Goal: Transaction & Acquisition: Purchase product/service

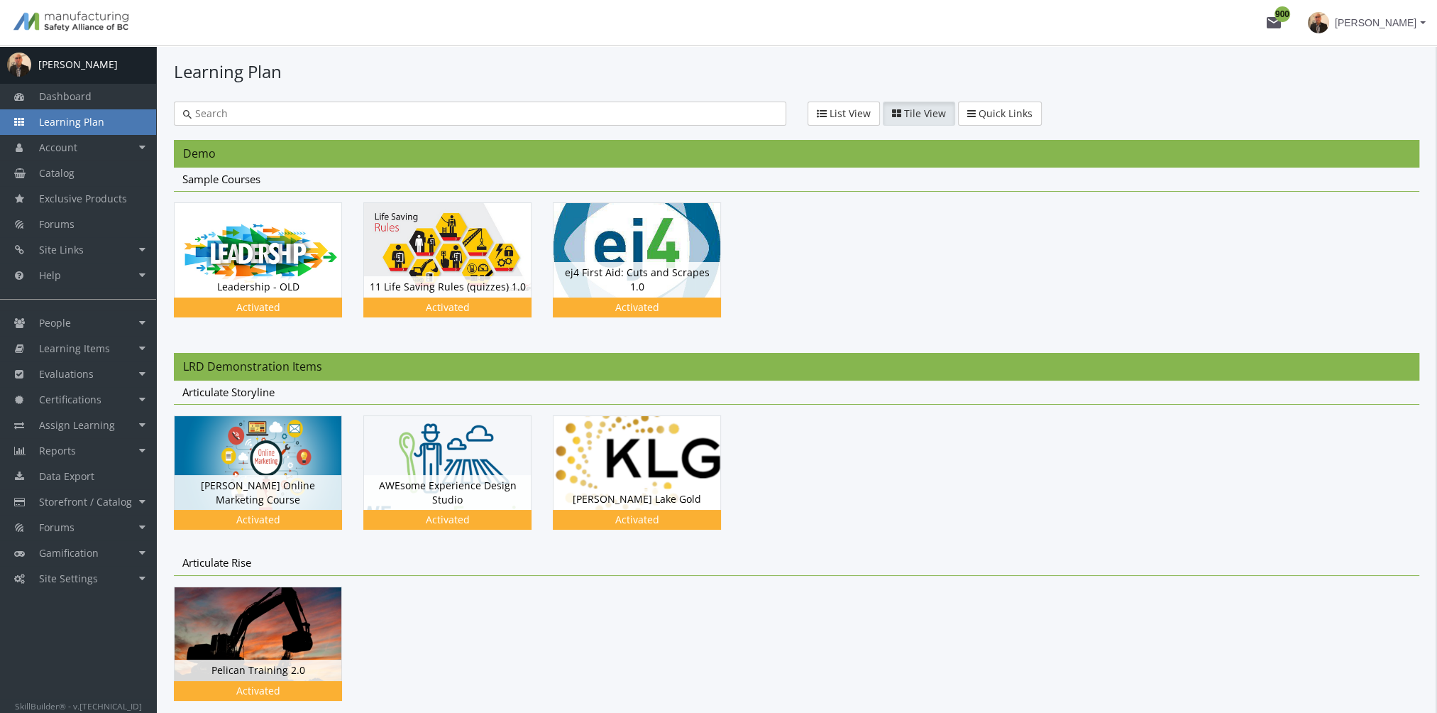
click at [1272, 26] on mat-icon "mail 900" at bounding box center [1274, 22] width 17 height 17
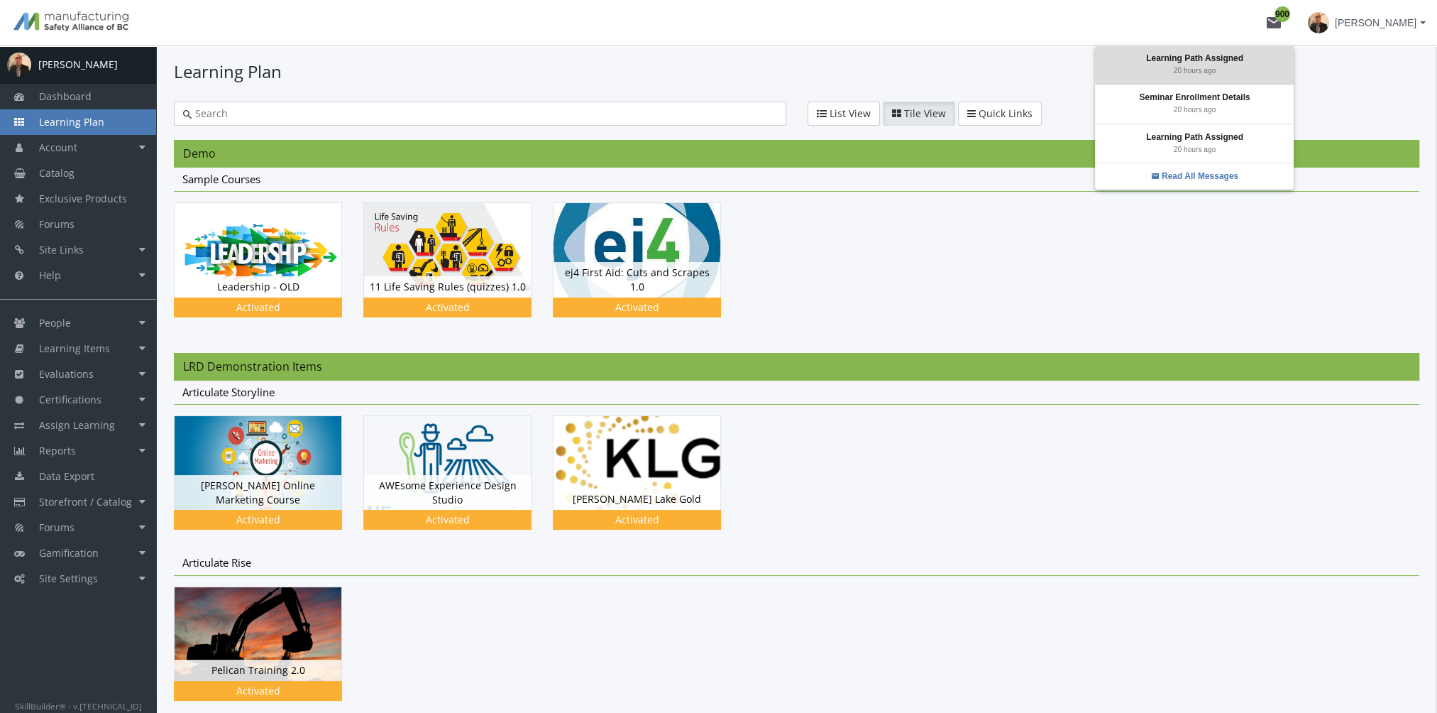
click at [1239, 65] on div "Learning Path Assigned 20 hours ago" at bounding box center [1194, 64] width 199 height 38
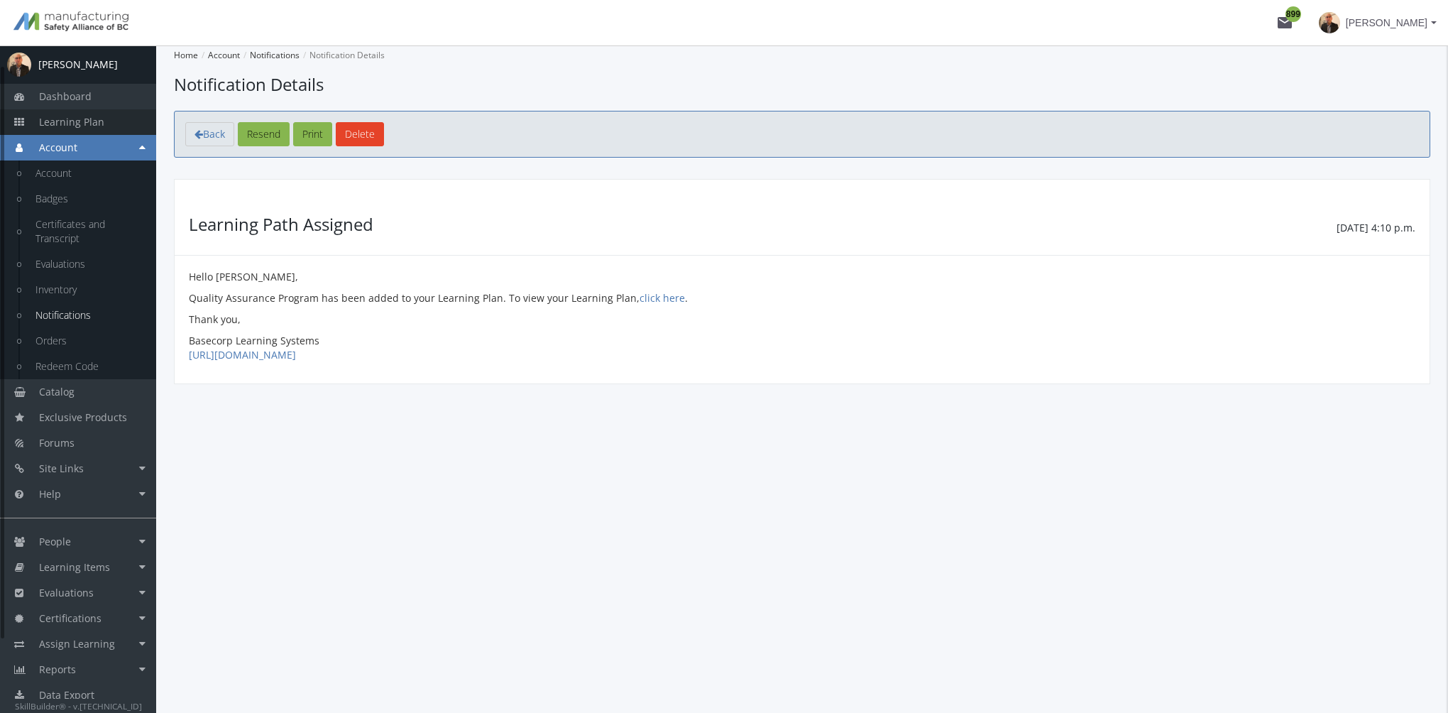
click at [89, 119] on span "Learning Plan" at bounding box center [71, 121] width 65 height 13
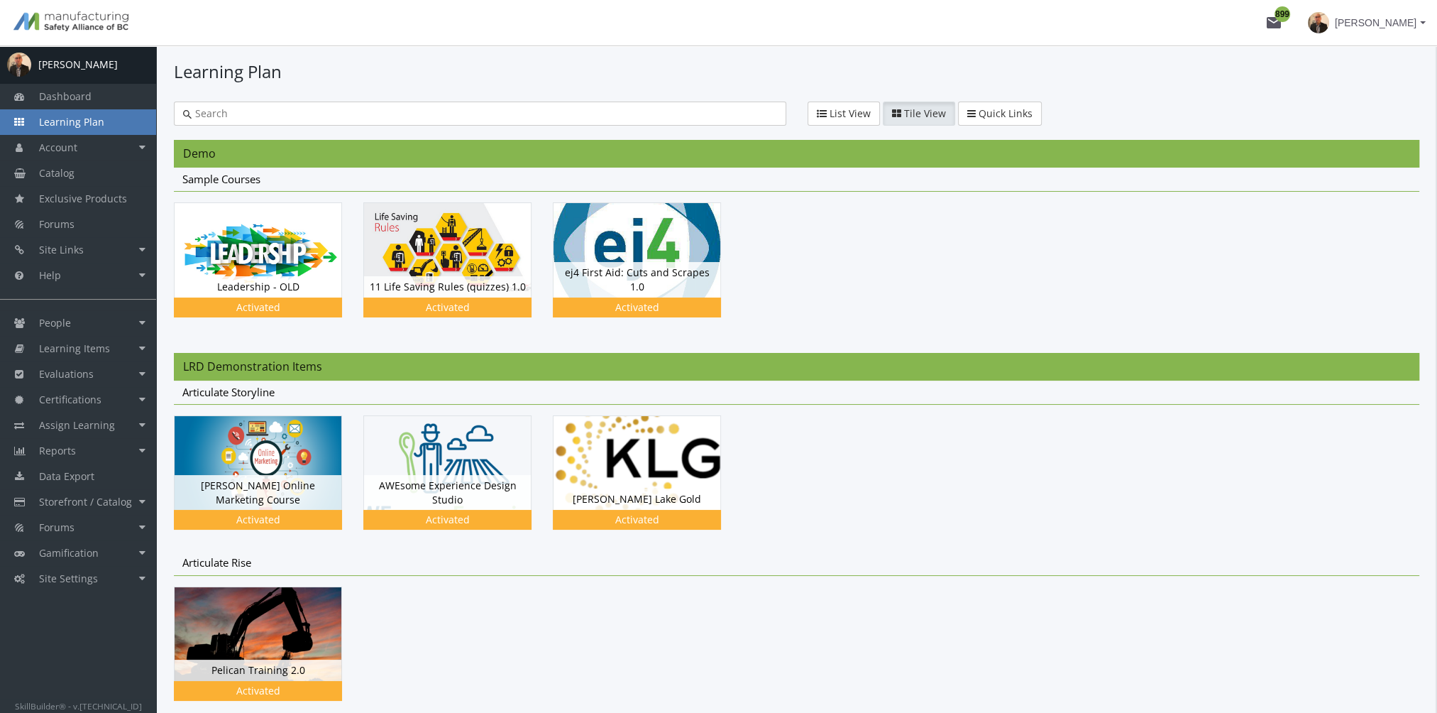
click at [1269, 23] on mat-icon "mail 899" at bounding box center [1274, 22] width 17 height 17
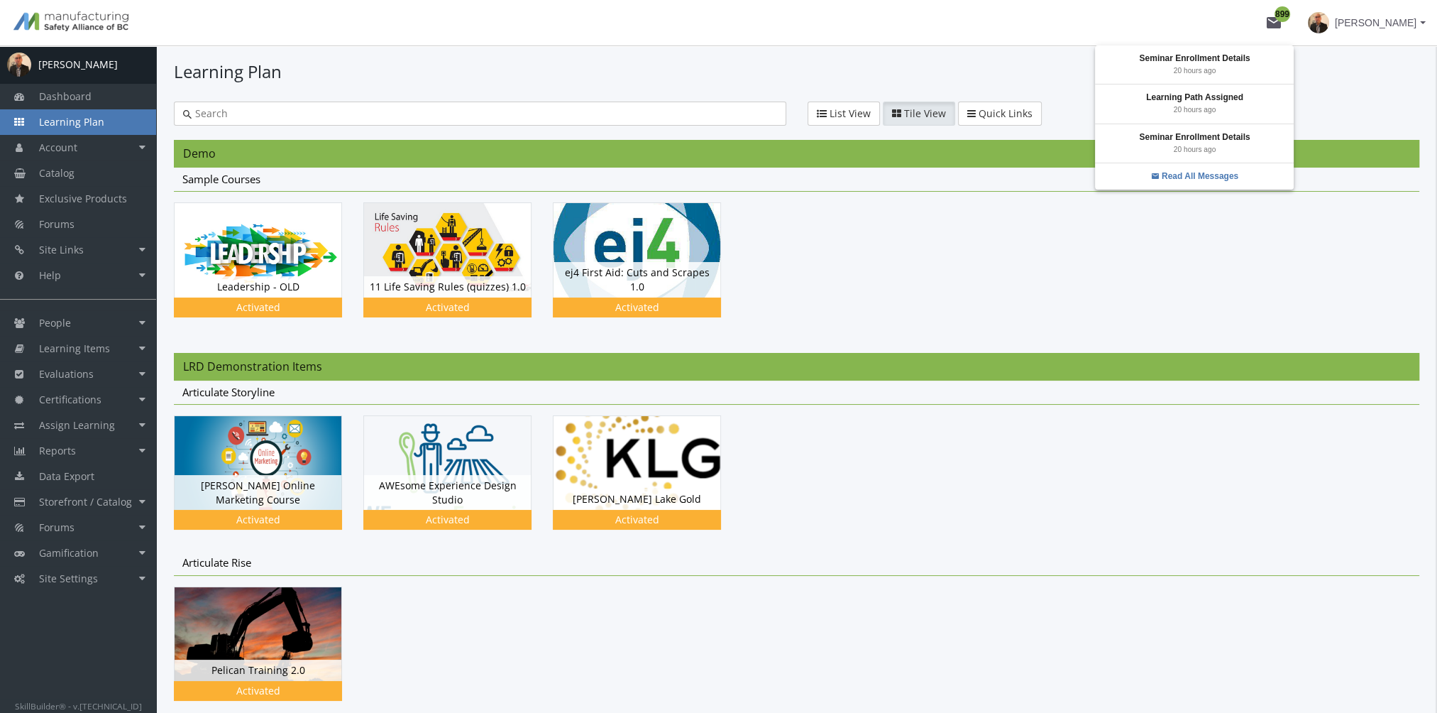
click at [1326, 70] on div at bounding box center [718, 356] width 1437 height 713
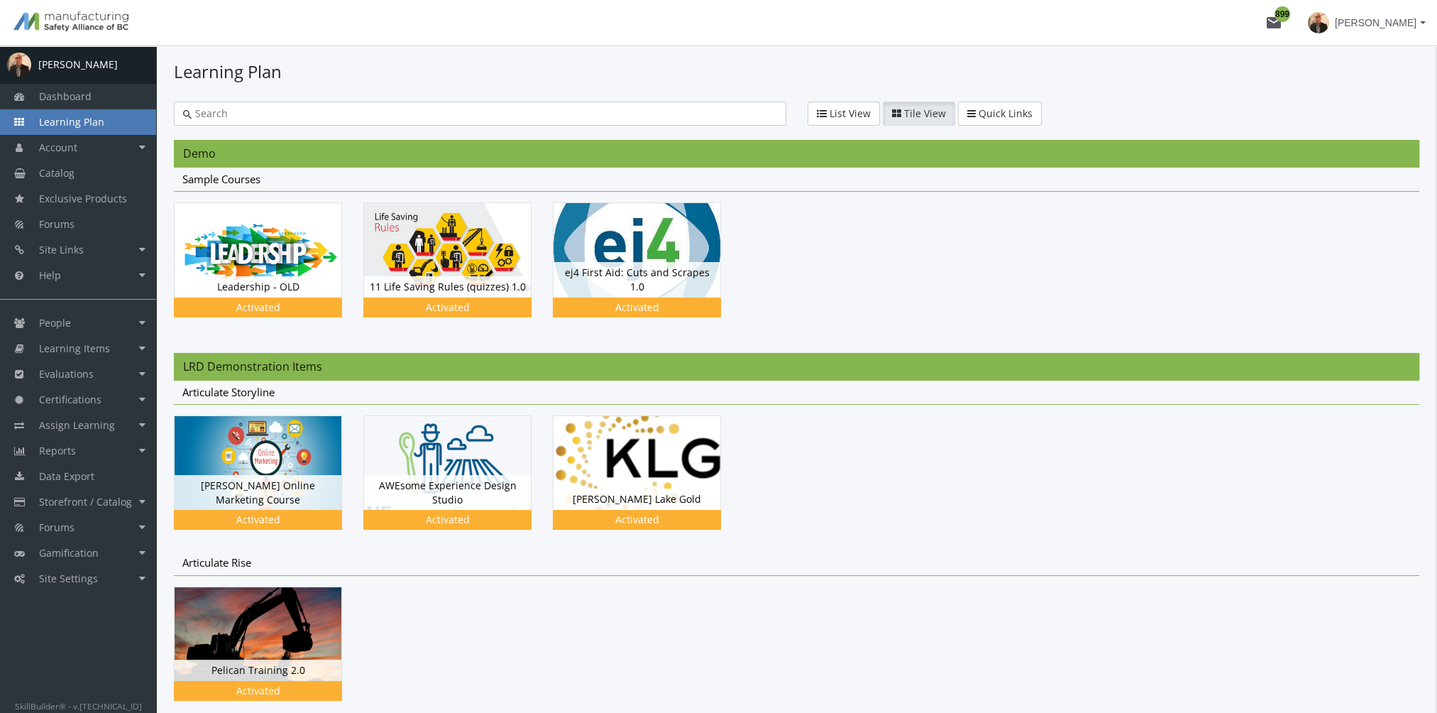
click at [1273, 21] on mat-icon "mail 899" at bounding box center [1274, 22] width 17 height 17
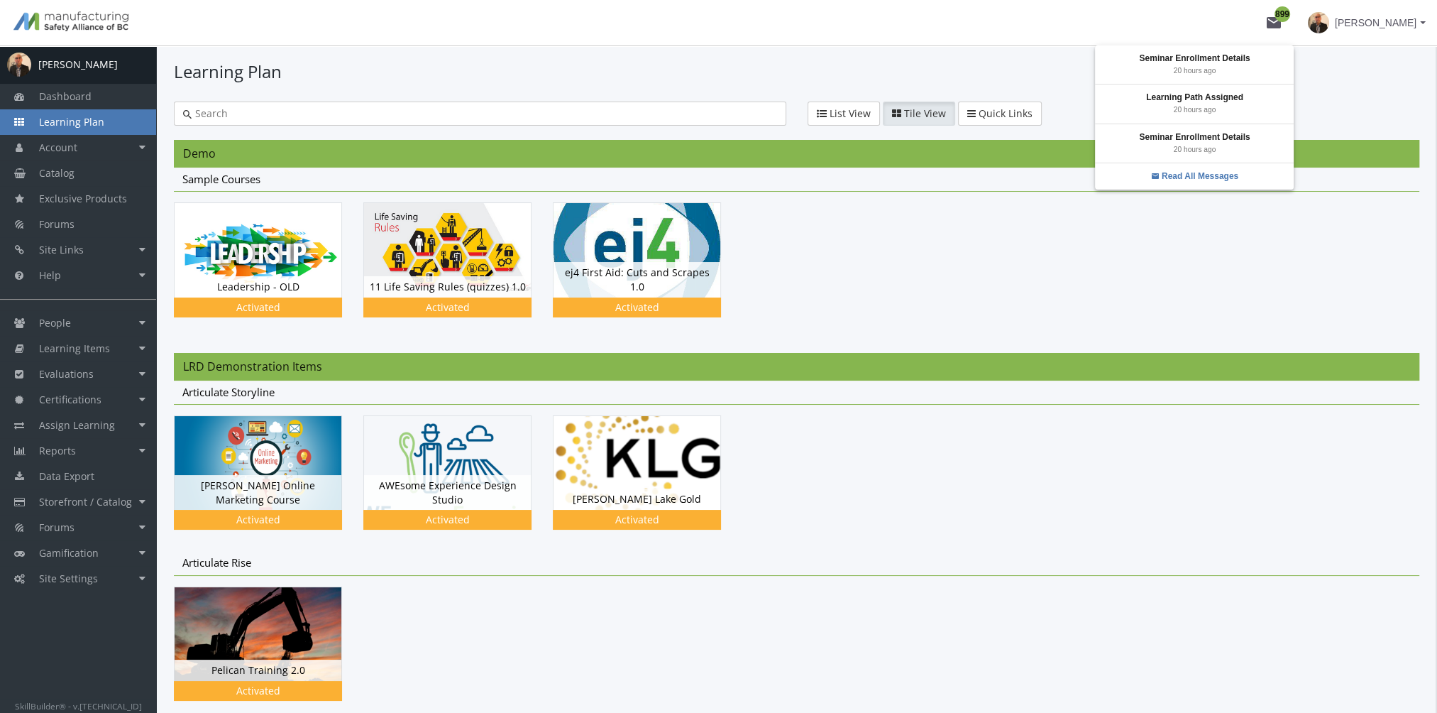
click at [1232, 177] on strong "Read All Messages" at bounding box center [1200, 176] width 77 height 10
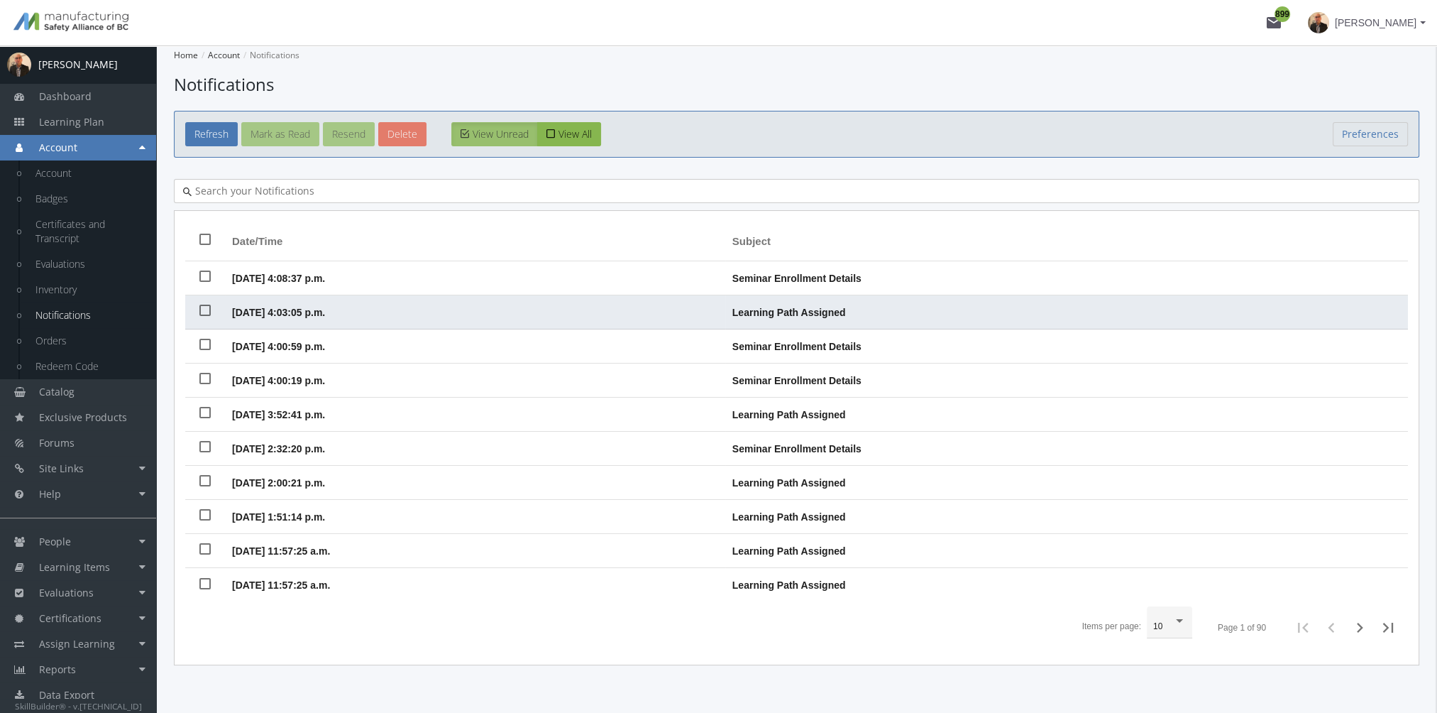
click at [530, 304] on td "[DATE] 4:03:05 p.m." at bounding box center [475, 312] width 500 height 34
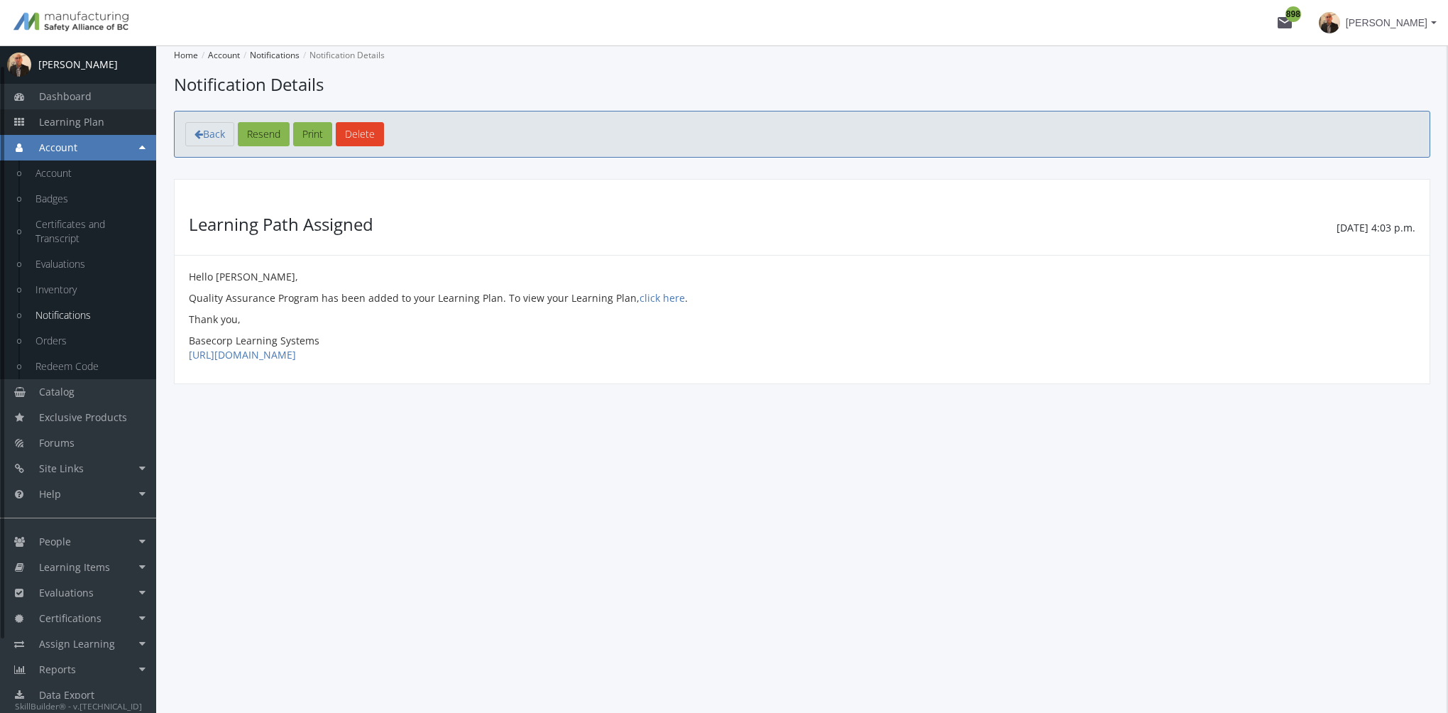
click at [111, 128] on link "Learning Plan" at bounding box center [78, 122] width 156 height 26
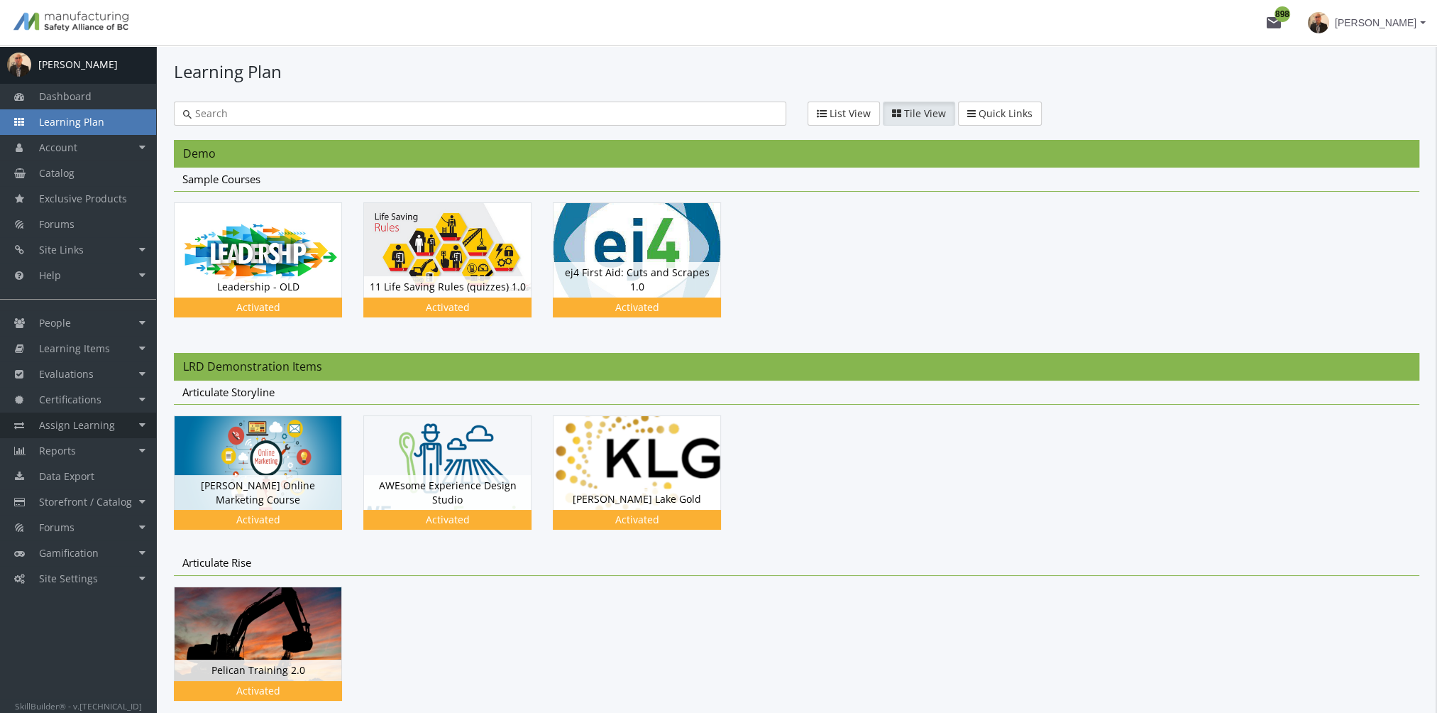
click at [106, 422] on span "Assign Learning" at bounding box center [77, 424] width 76 height 13
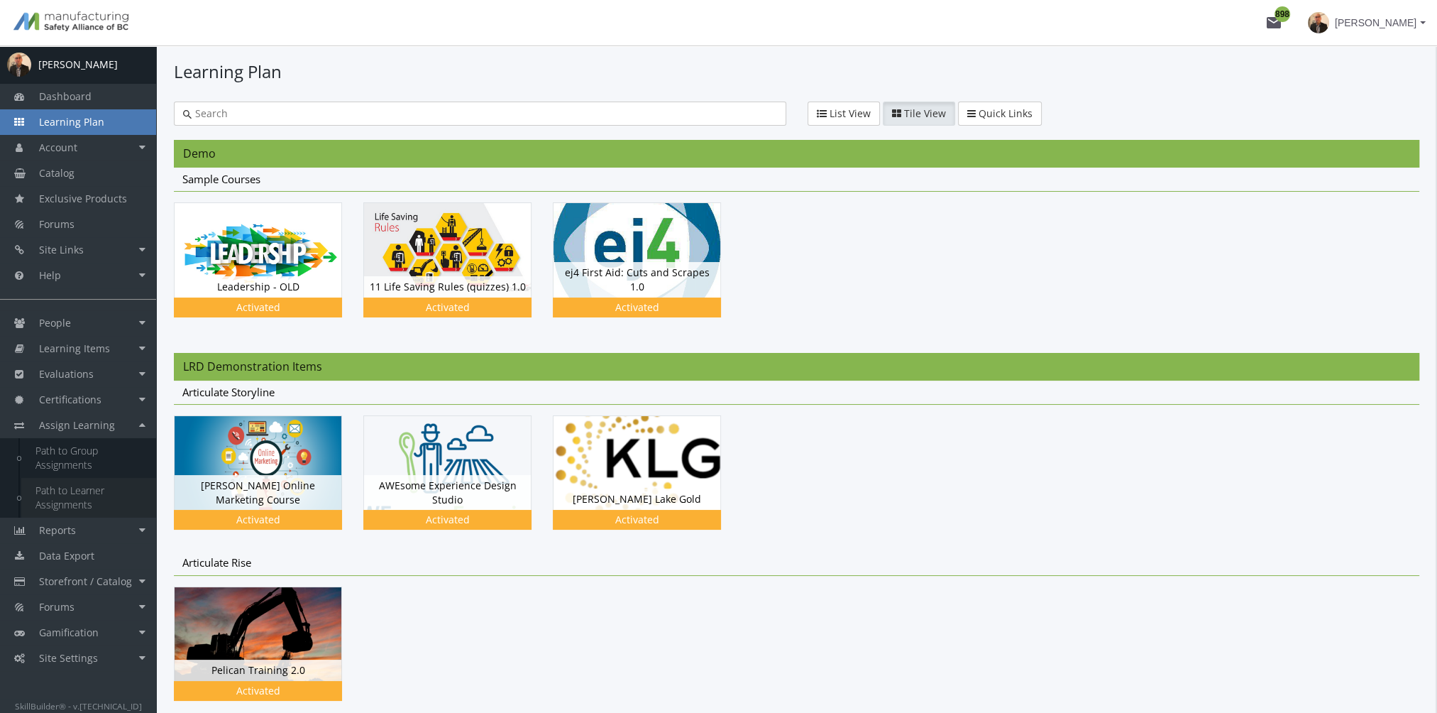
click at [105, 488] on link "Path to Learner Assignments" at bounding box center [88, 498] width 135 height 40
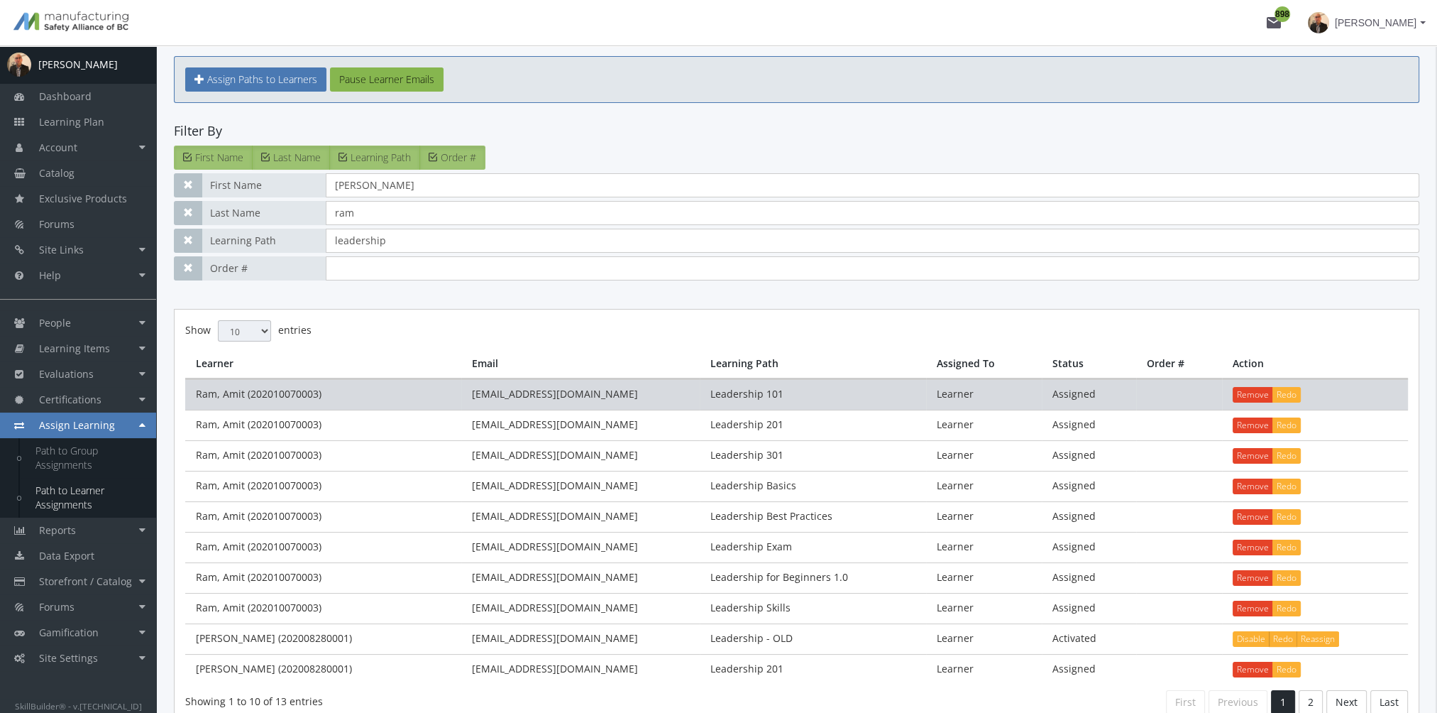
scroll to position [71, 0]
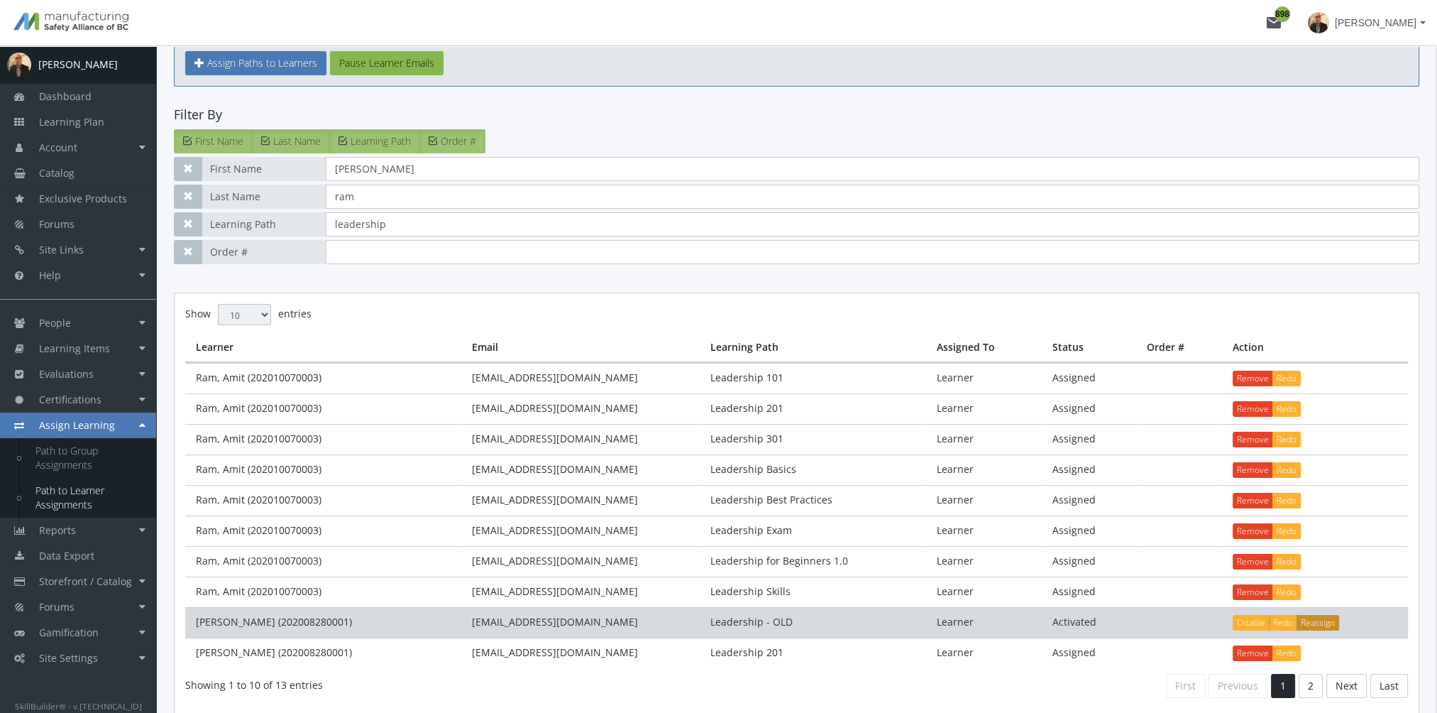
click at [1313, 620] on button "Reassign" at bounding box center [1318, 623] width 43 height 16
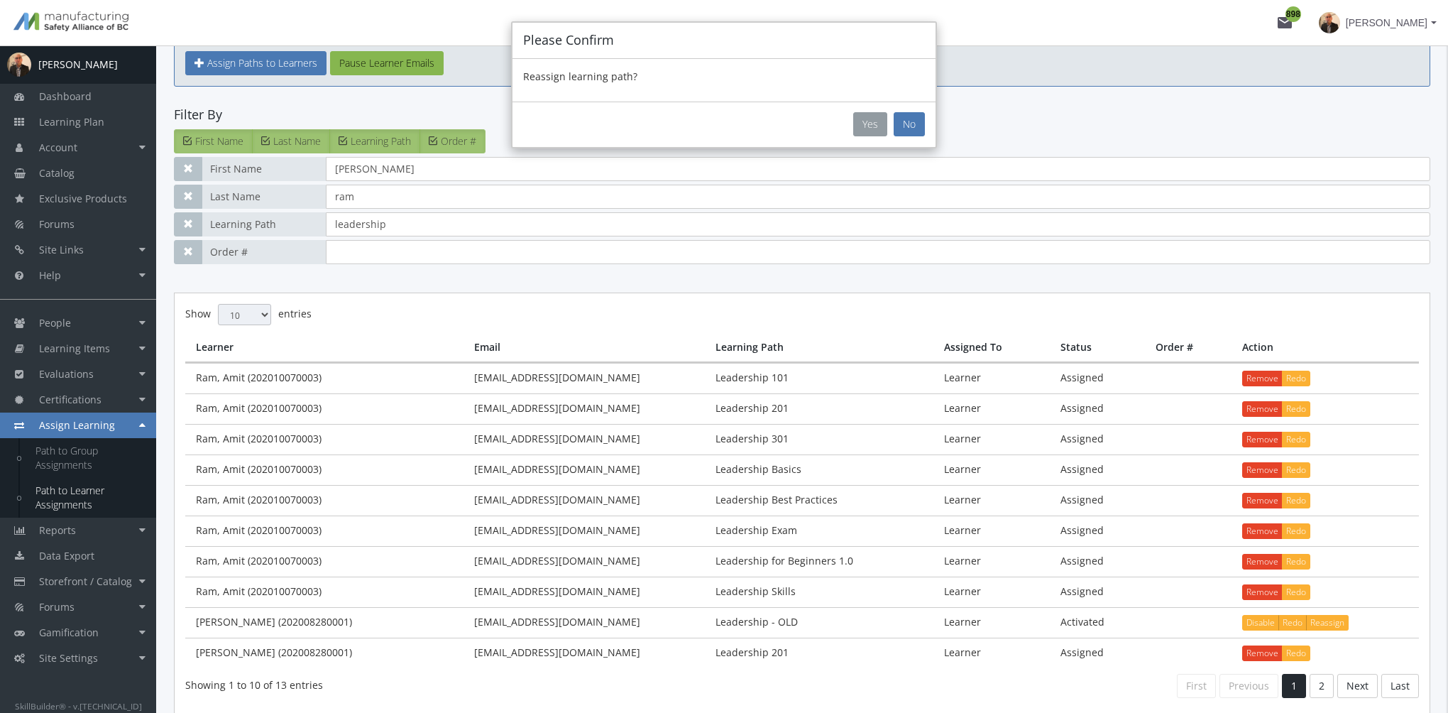
click at [875, 126] on button "Yes" at bounding box center [870, 124] width 34 height 24
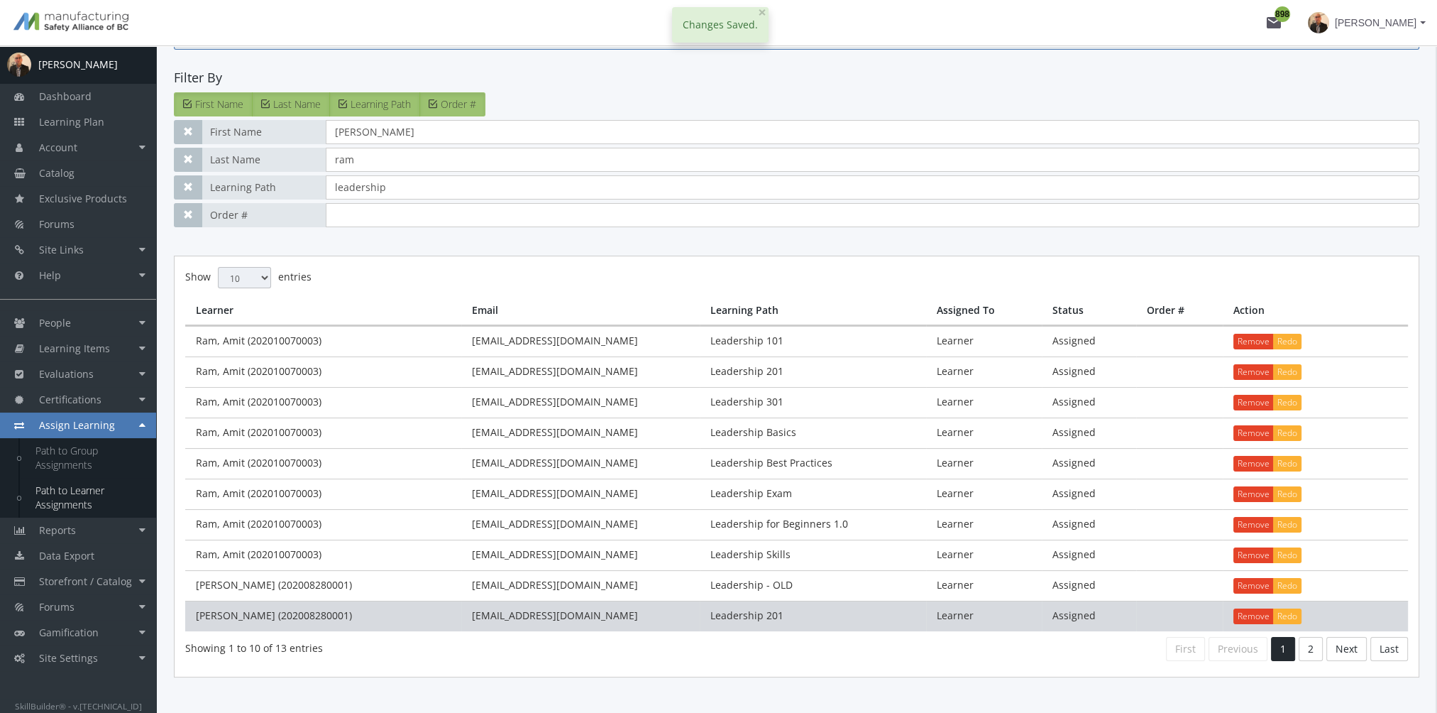
scroll to position [137, 0]
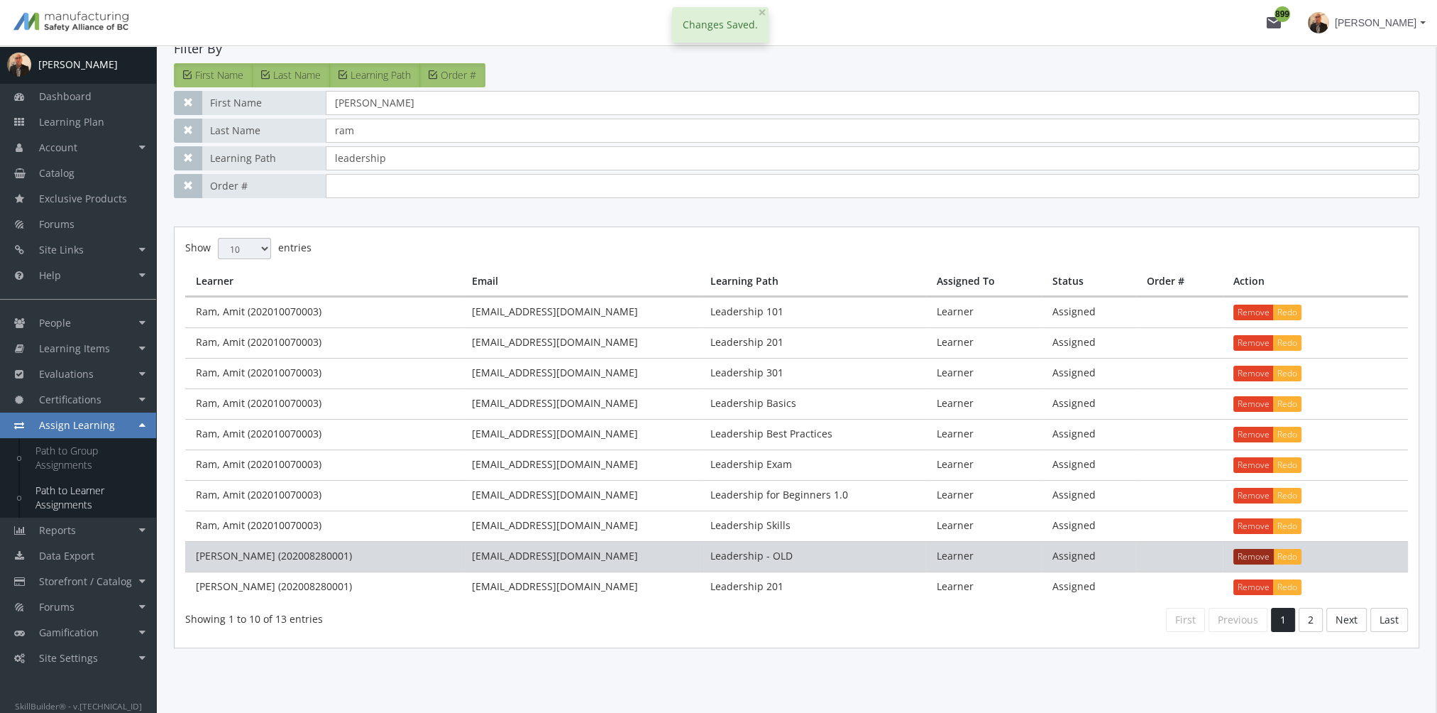
click at [1257, 549] on button "Remove" at bounding box center [1254, 557] width 40 height 16
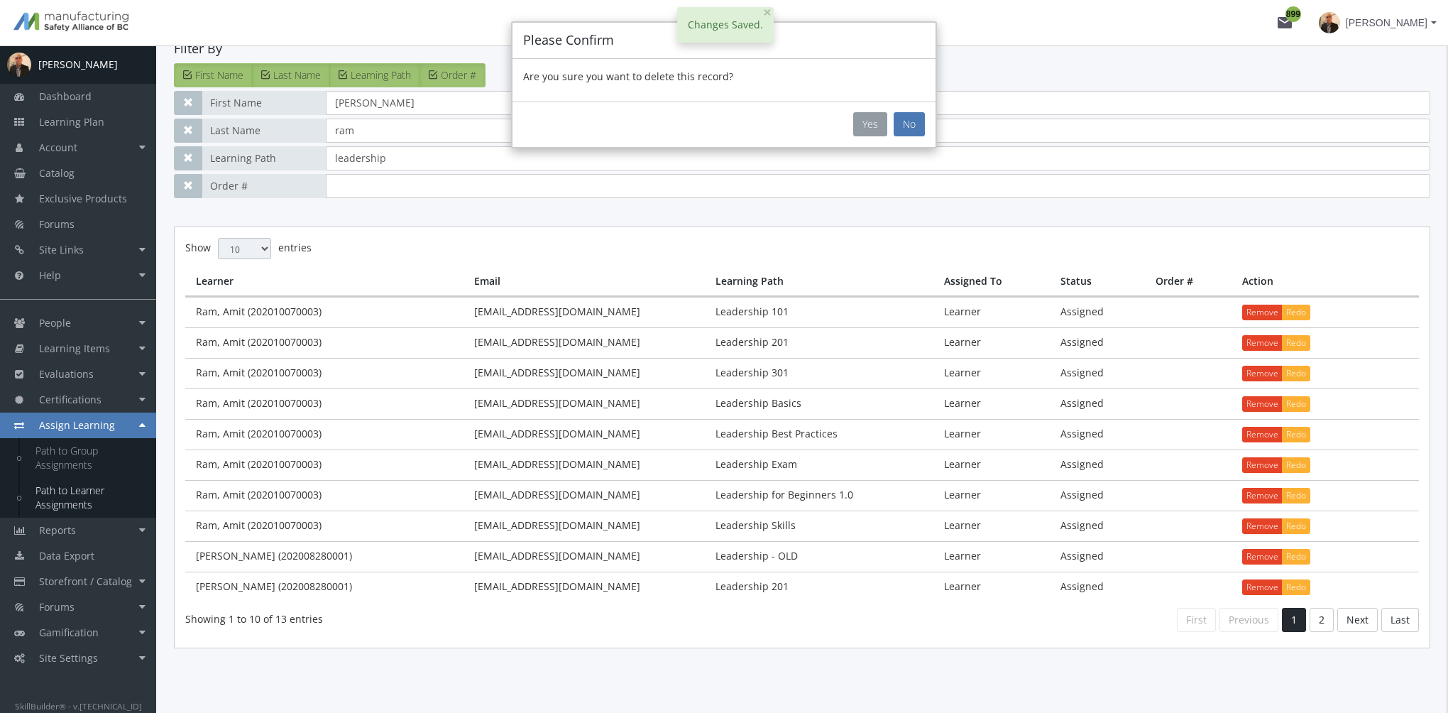
click at [867, 126] on button "Yes" at bounding box center [870, 124] width 34 height 24
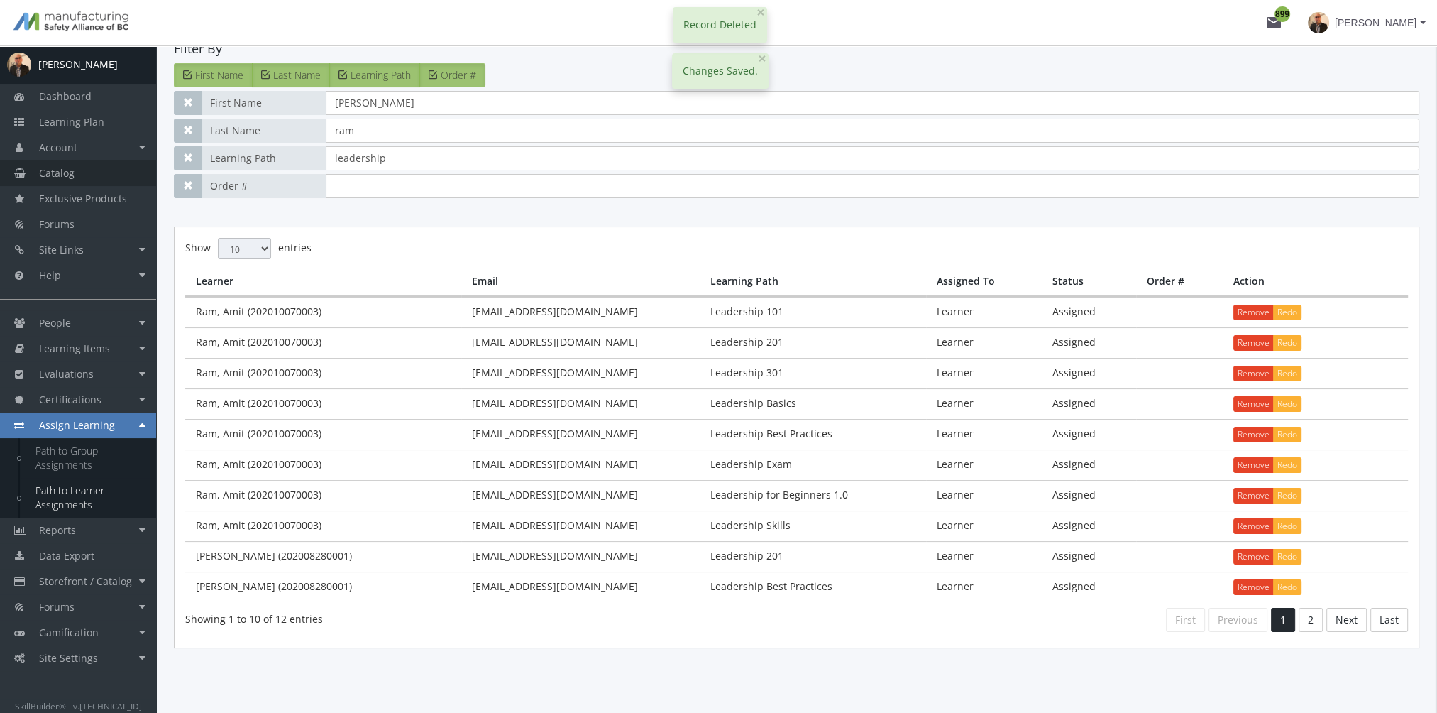
scroll to position [0, 0]
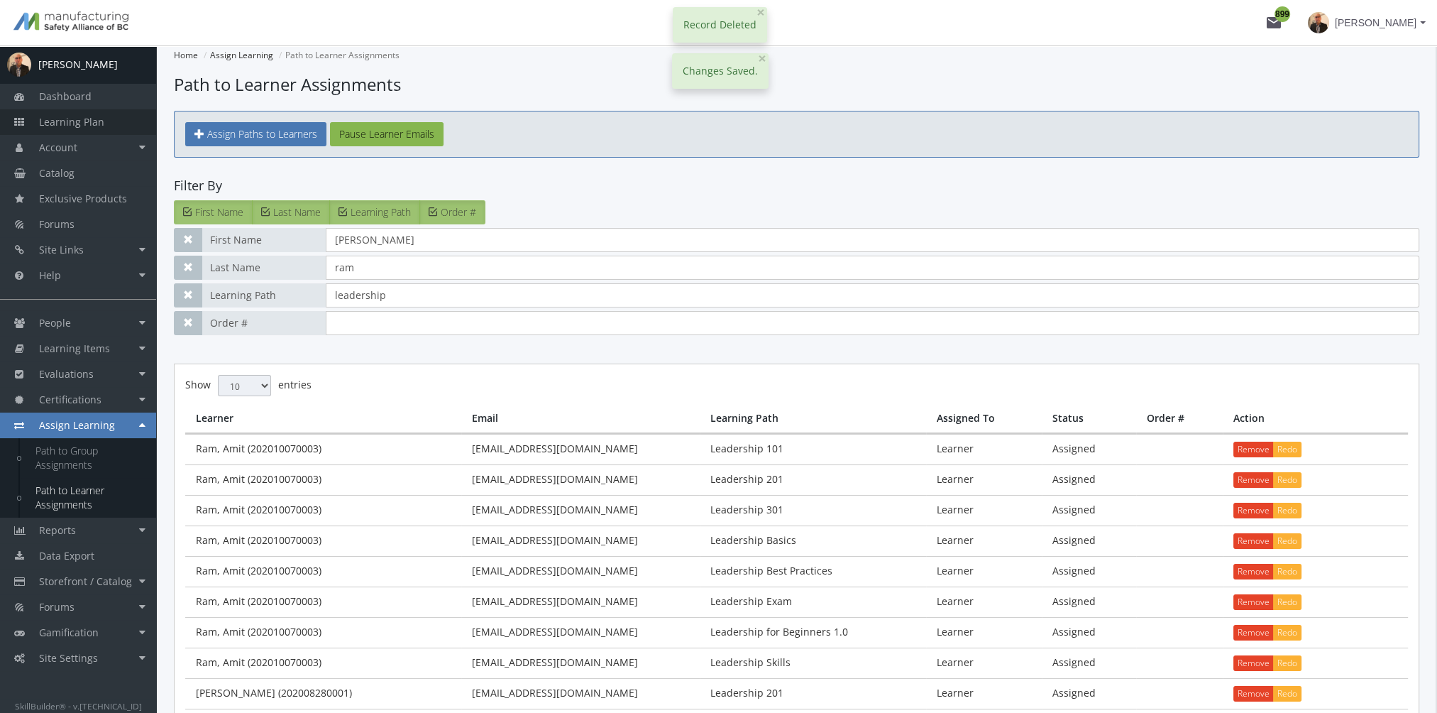
click at [77, 128] on span "Learning Plan" at bounding box center [71, 121] width 65 height 13
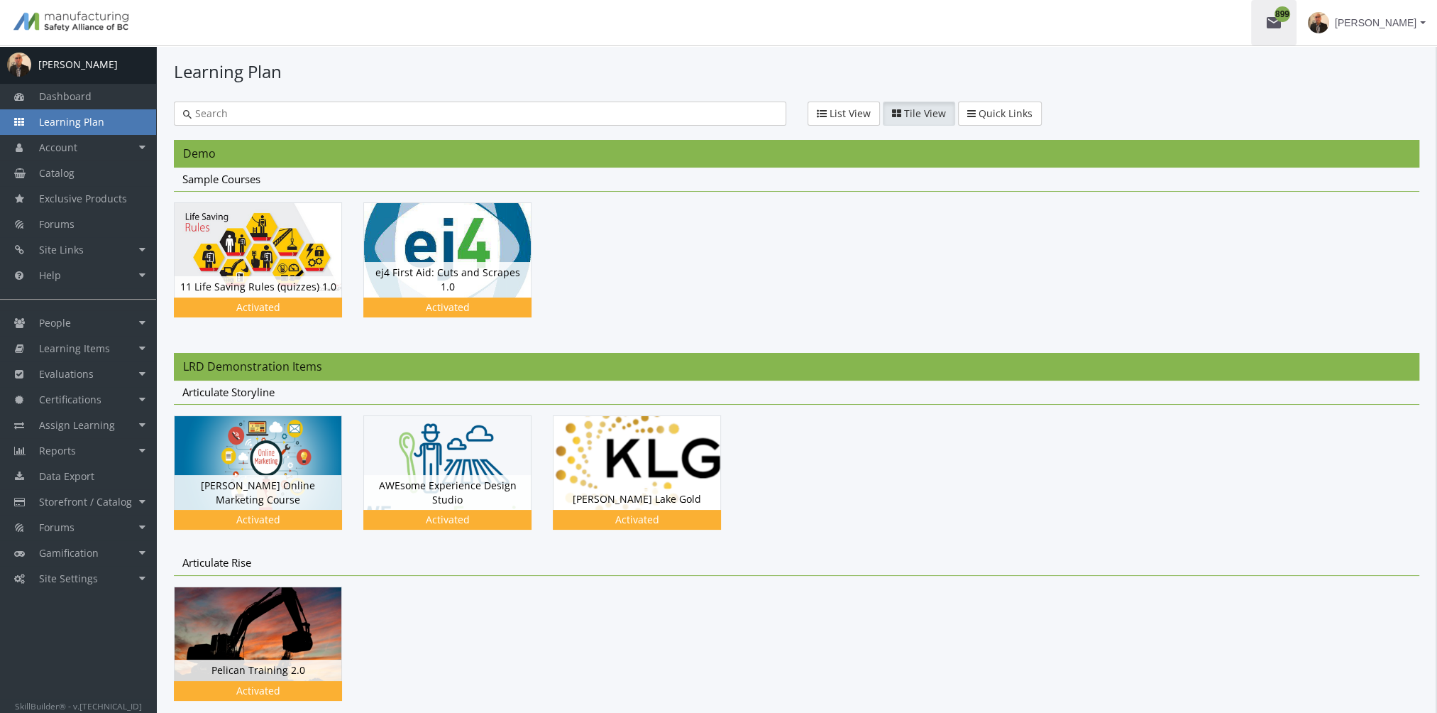
click at [1276, 25] on mat-icon "mail 899" at bounding box center [1274, 22] width 17 height 17
click at [1268, 15] on mat-icon "mail 899" at bounding box center [1274, 22] width 17 height 17
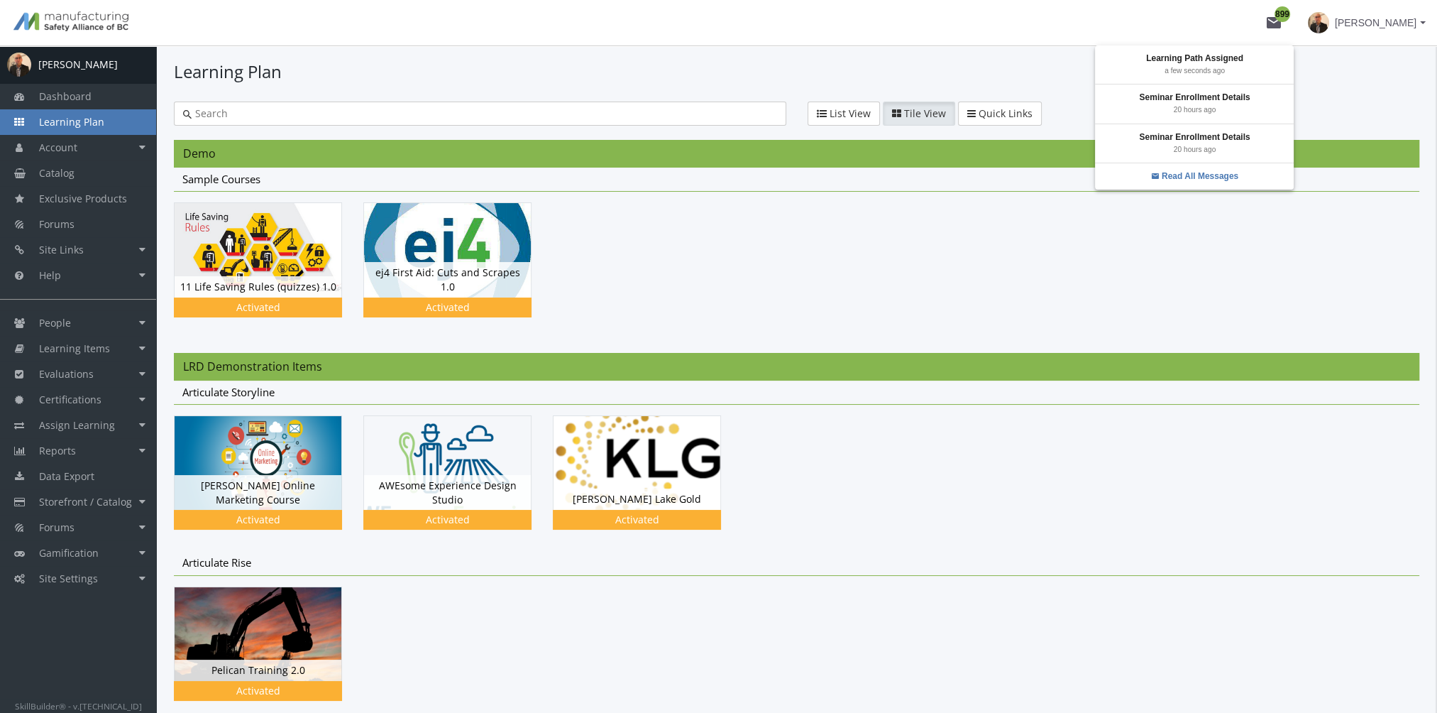
click at [1083, 488] on div at bounding box center [718, 356] width 1437 height 713
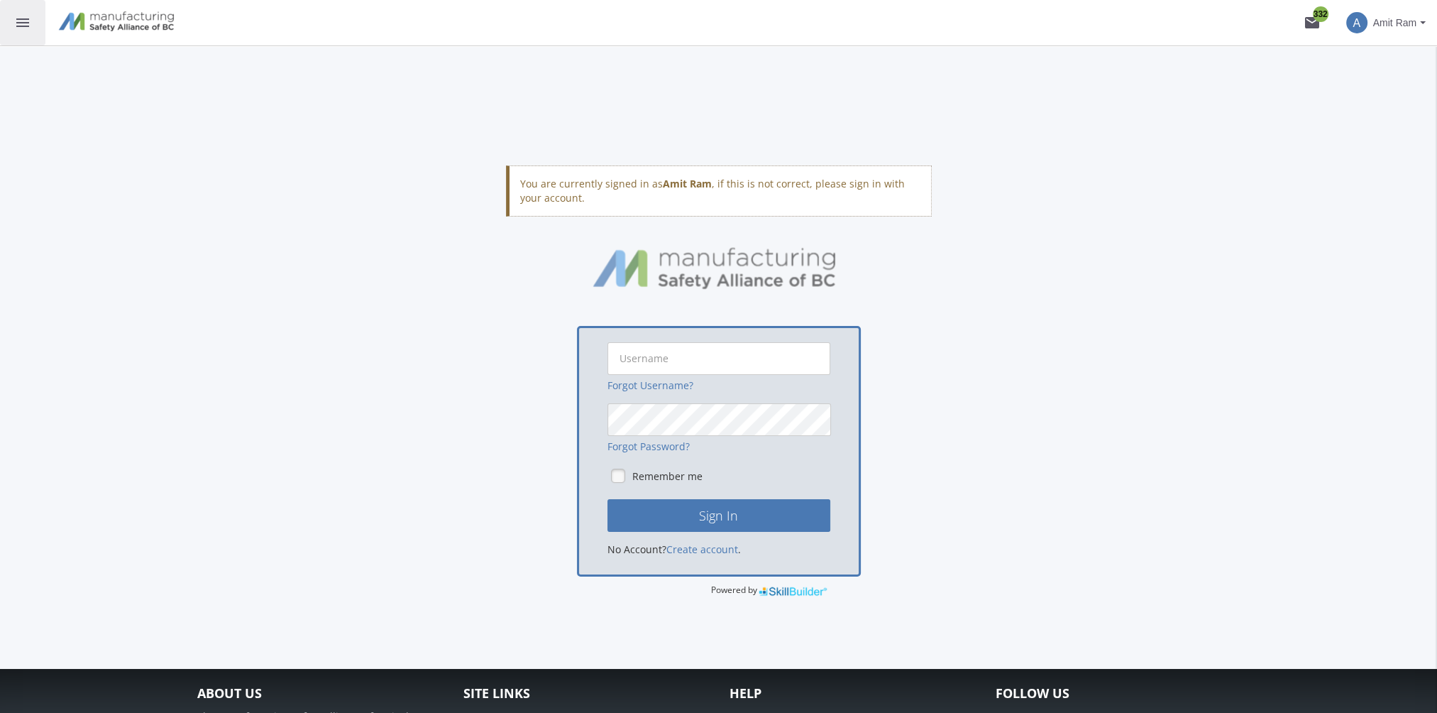
click at [23, 21] on mat-icon "menu" at bounding box center [22, 22] width 17 height 17
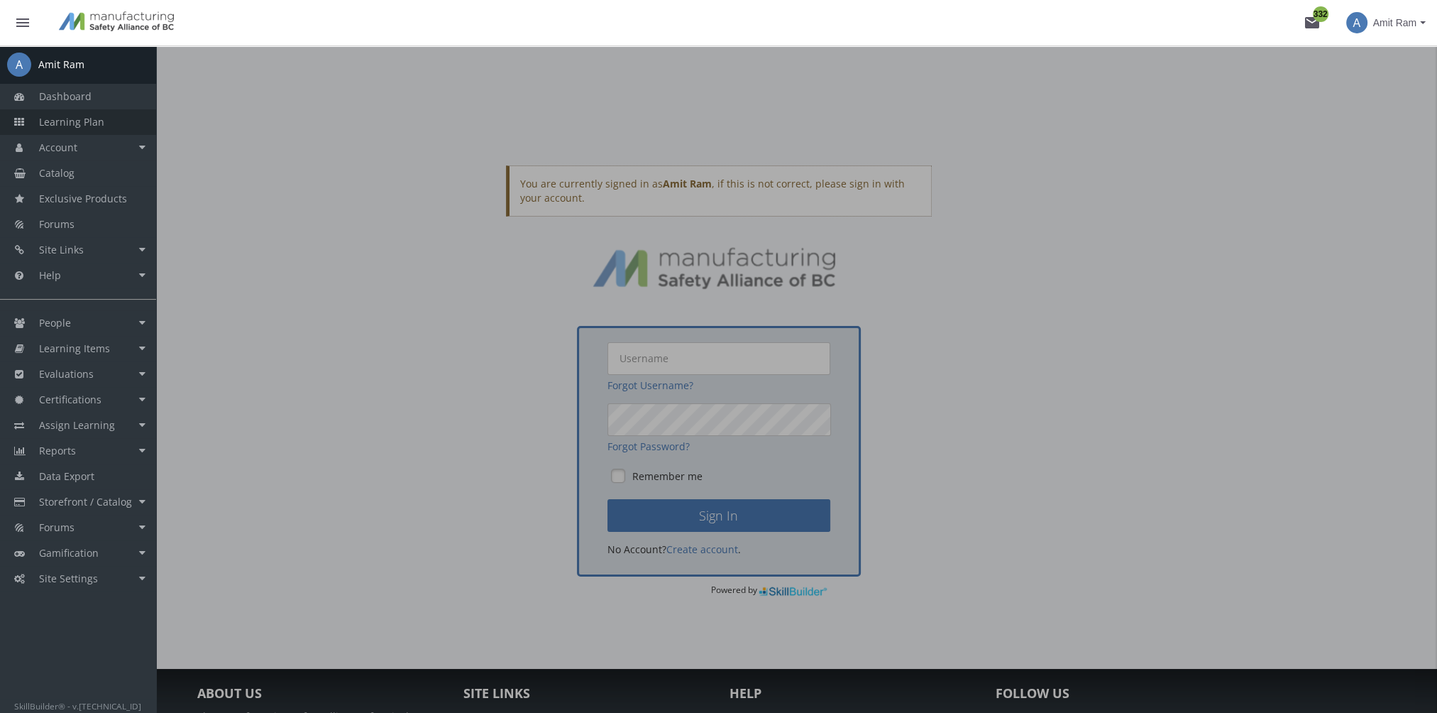
click at [72, 113] on link "Learning Plan" at bounding box center [78, 122] width 156 height 26
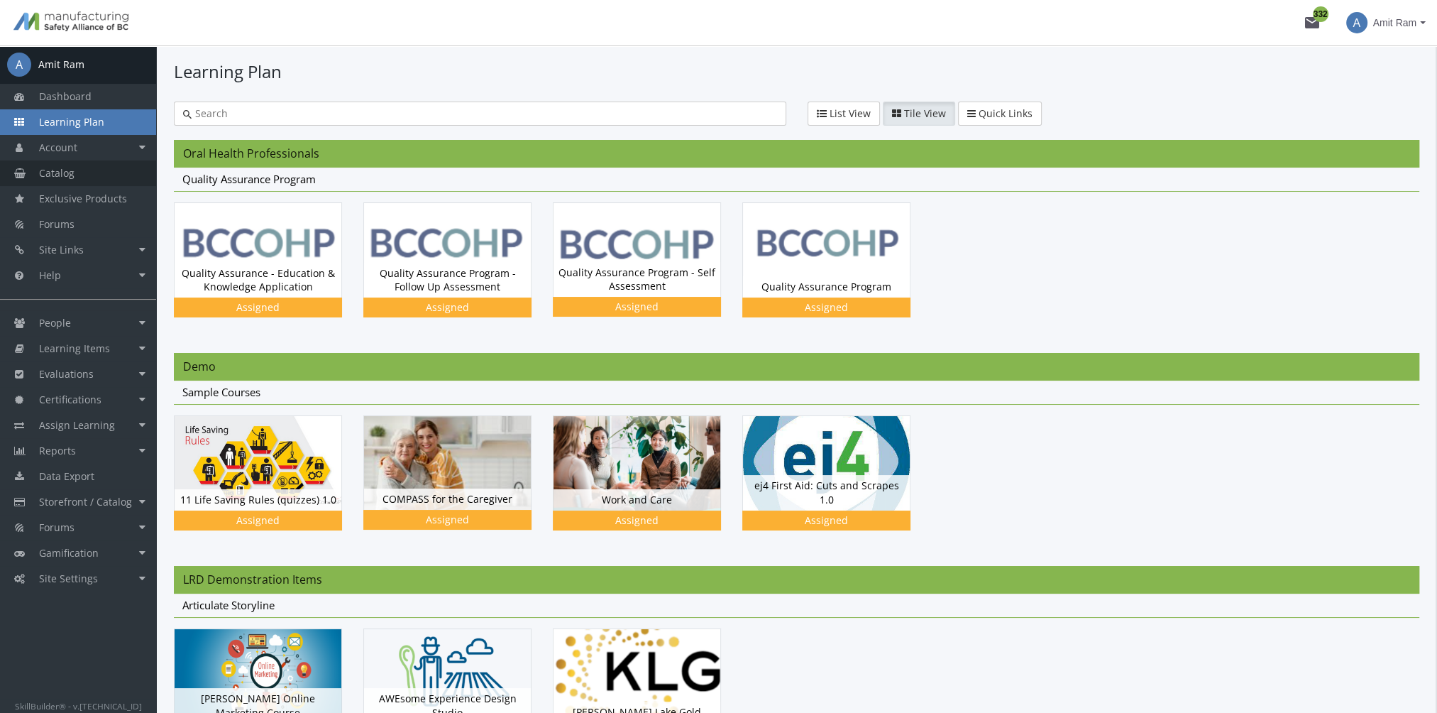
click at [95, 170] on link "Catalog" at bounding box center [78, 173] width 156 height 26
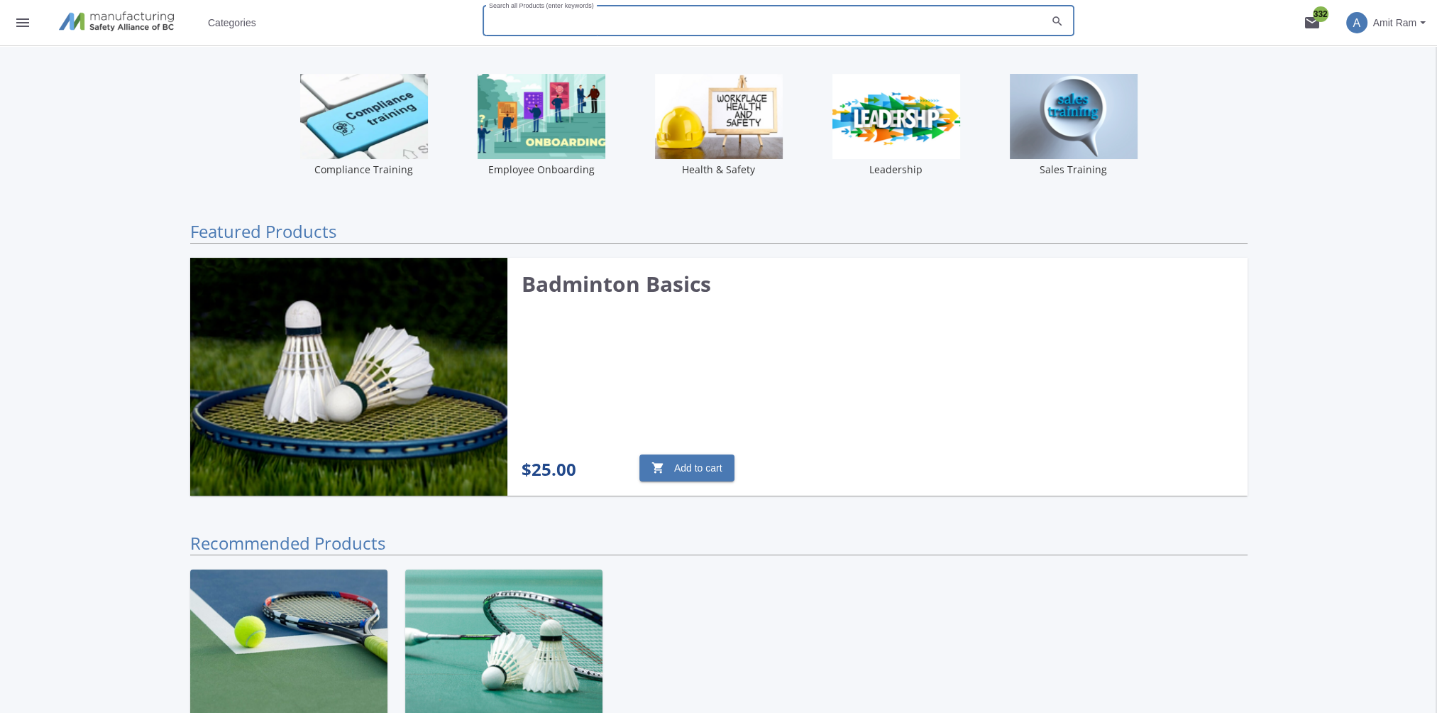
click at [545, 26] on input "Search all Products (enter keywords)" at bounding box center [768, 23] width 558 height 10
type input "leadership"
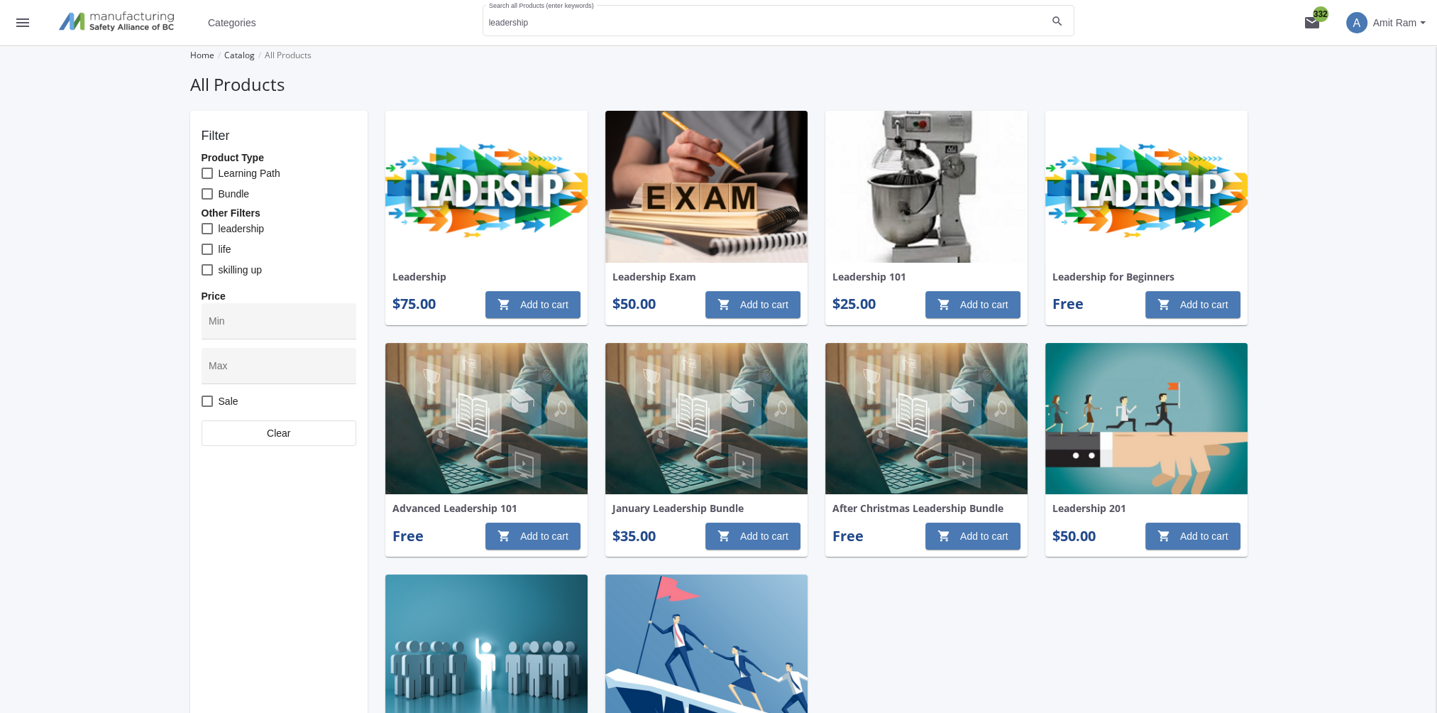
click at [536, 185] on img at bounding box center [486, 187] width 202 height 152
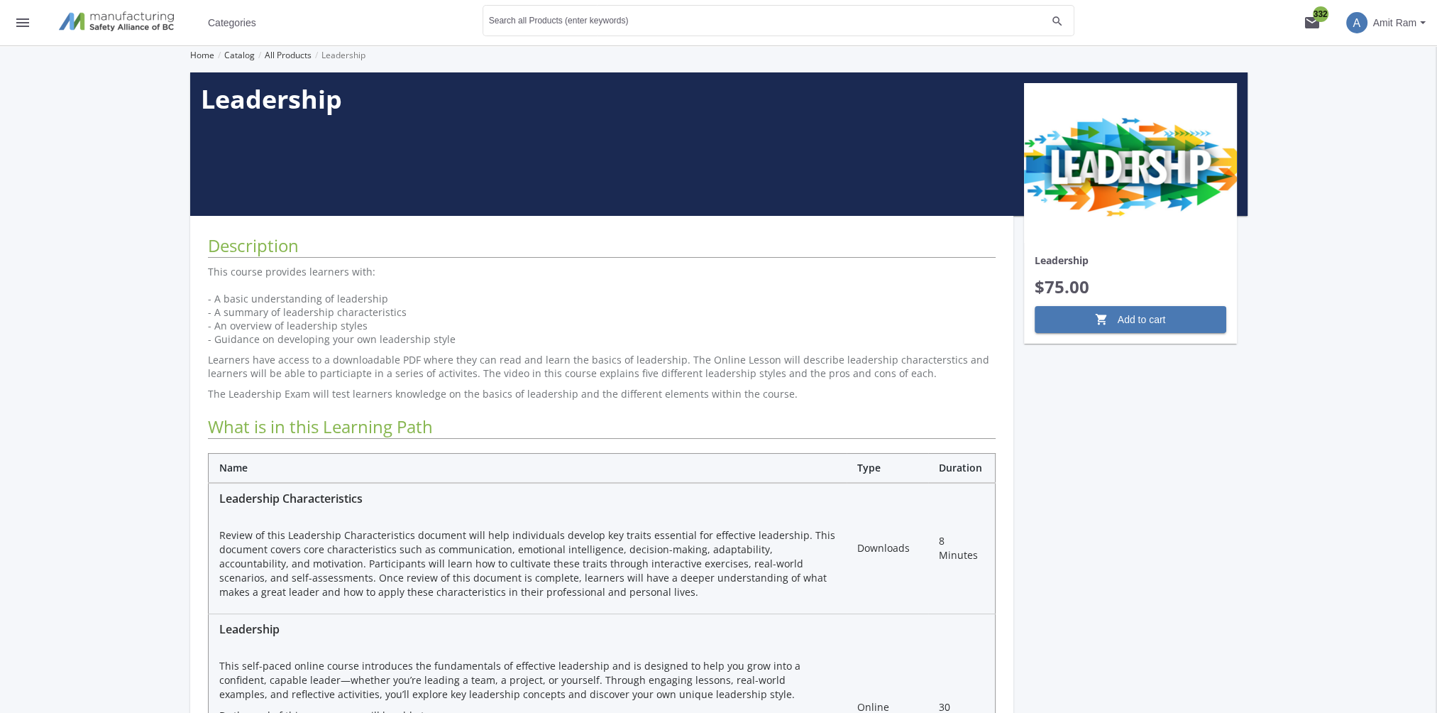
drag, startPoint x: 1122, startPoint y: 318, endPoint x: 1144, endPoint y: 297, distance: 30.1
click at [1128, 312] on span "shopping_cart Add to cart" at bounding box center [1131, 320] width 168 height 26
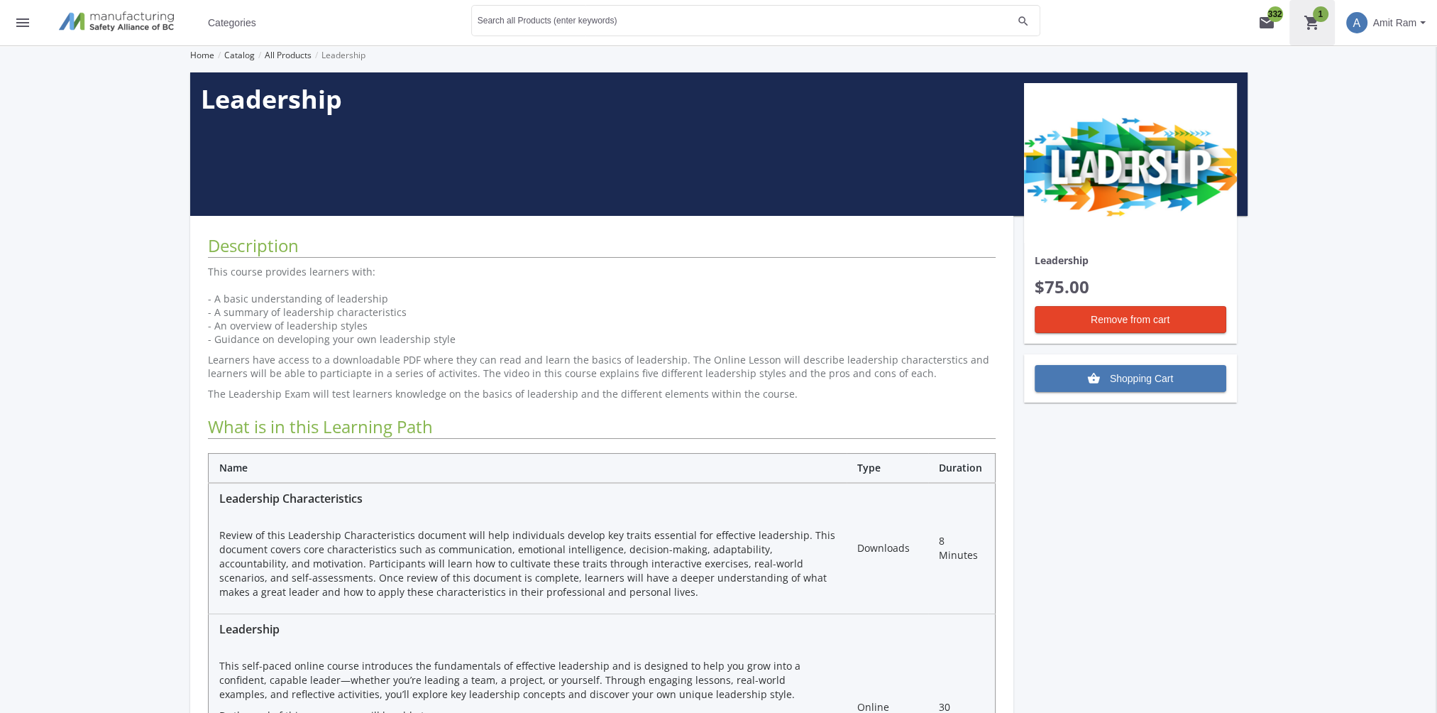
click at [1313, 23] on mat-icon "shopping_cart 1" at bounding box center [1312, 22] width 17 height 17
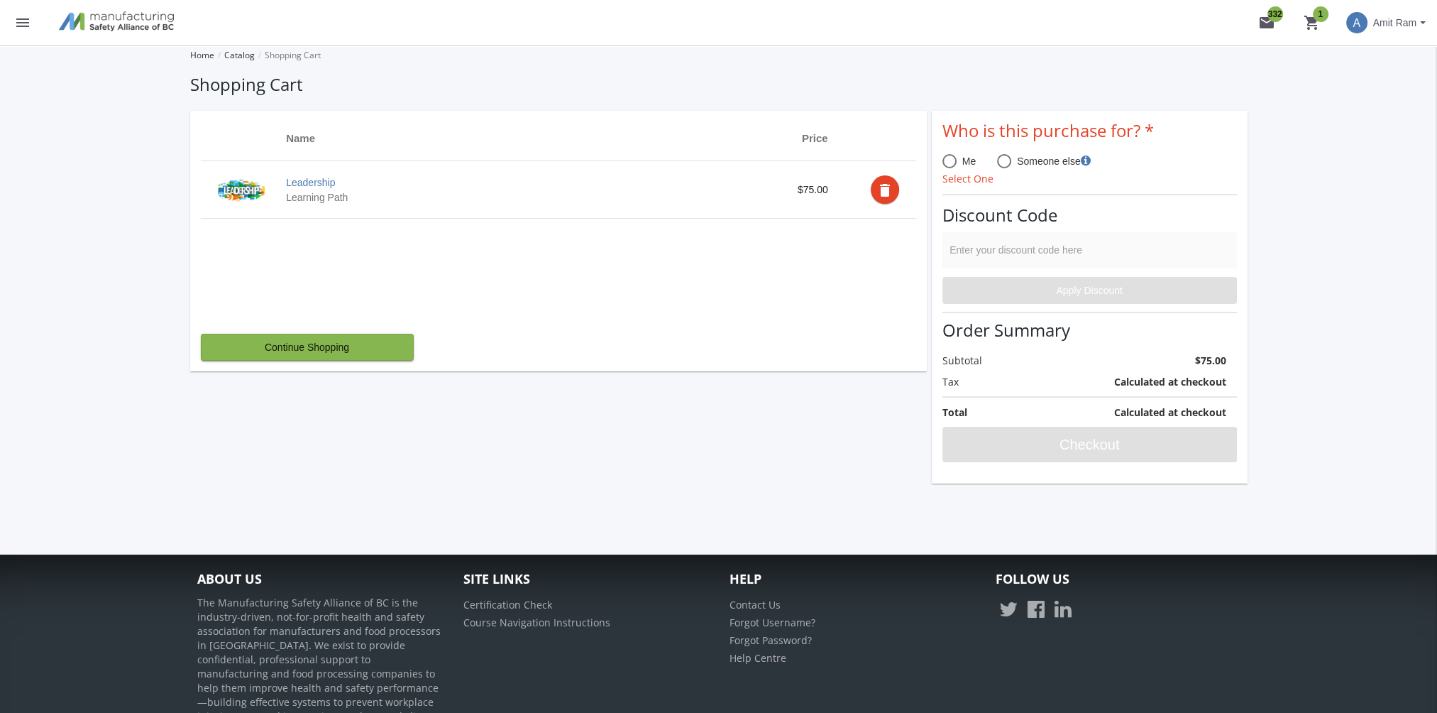
click at [948, 162] on span at bounding box center [950, 161] width 14 height 14
click at [948, 162] on input "Me" at bounding box center [950, 164] width 14 height 14
radio input "true"
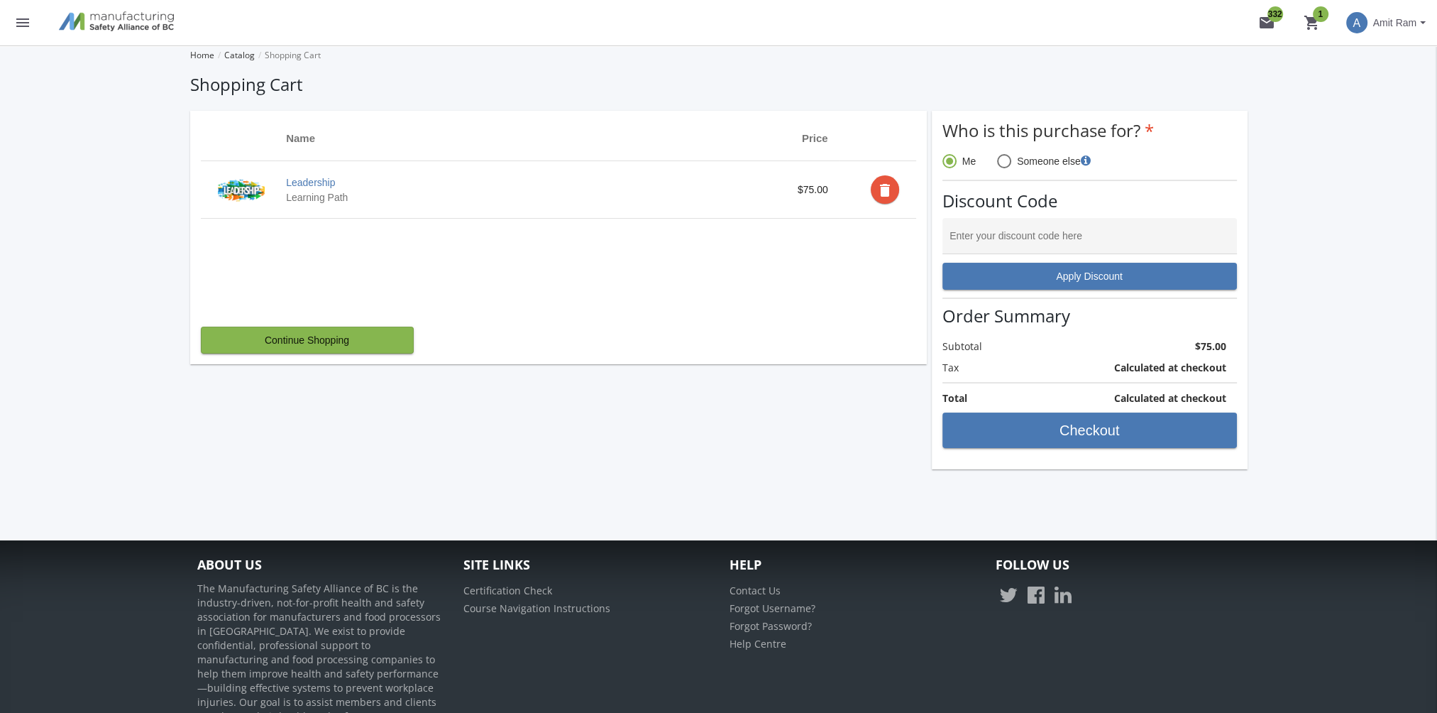
click at [885, 191] on mat-icon "delete" at bounding box center [885, 190] width 17 height 17
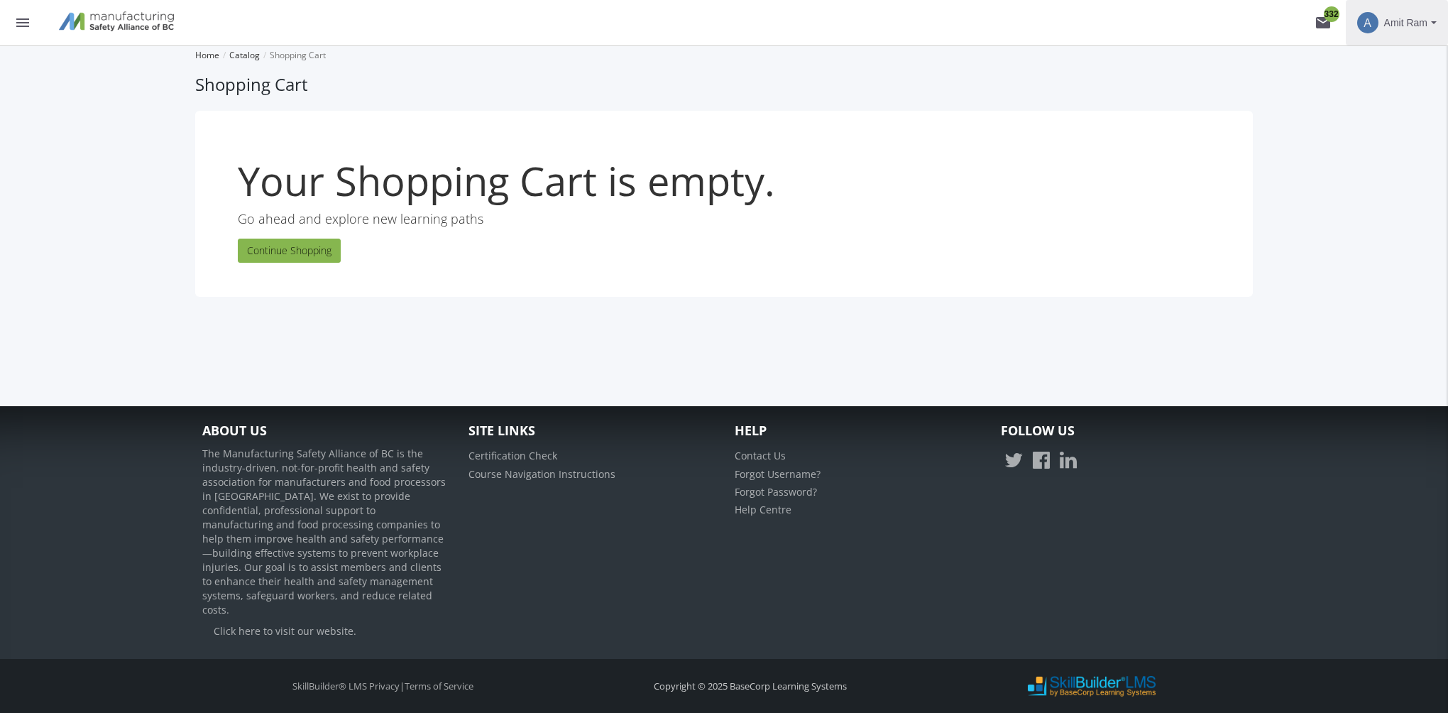
click at [1423, 26] on span "Amit Ram" at bounding box center [1405, 23] width 43 height 26
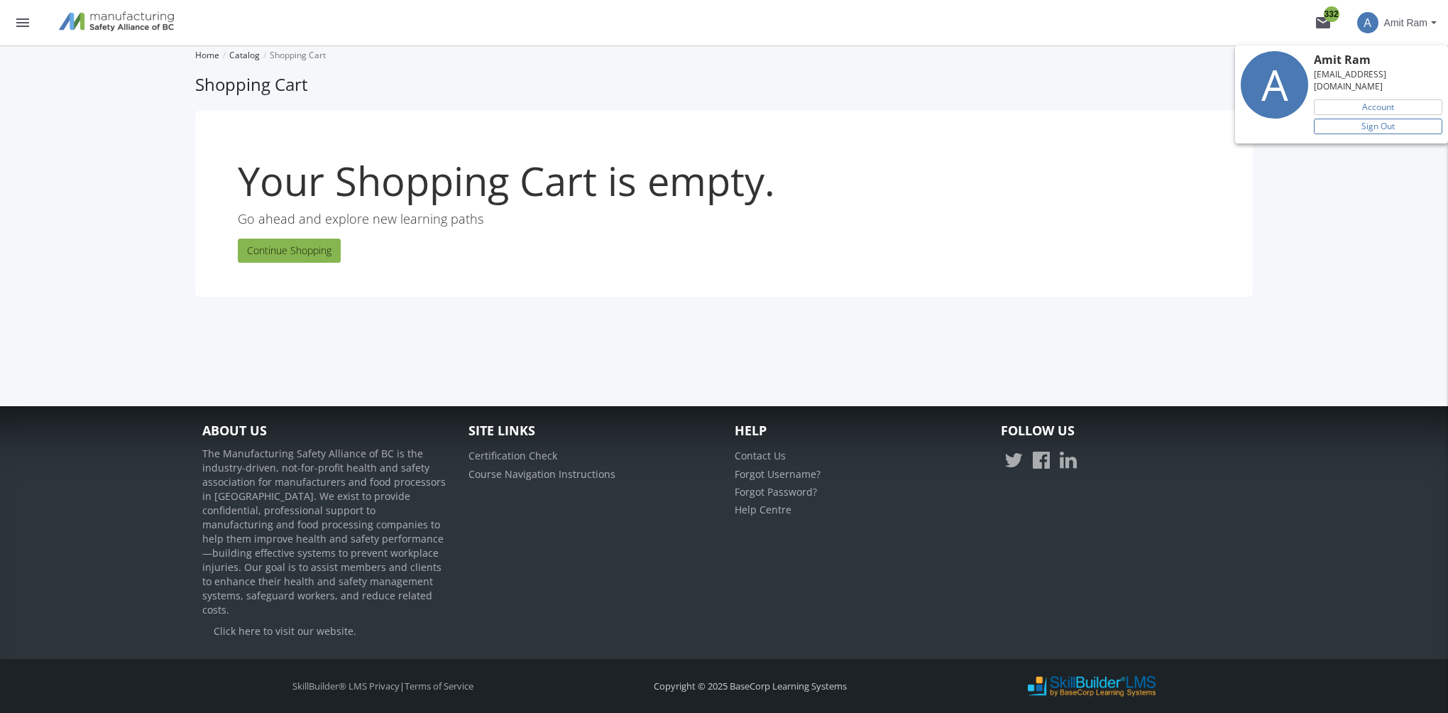
click at [1383, 119] on link "Sign Out" at bounding box center [1378, 127] width 128 height 16
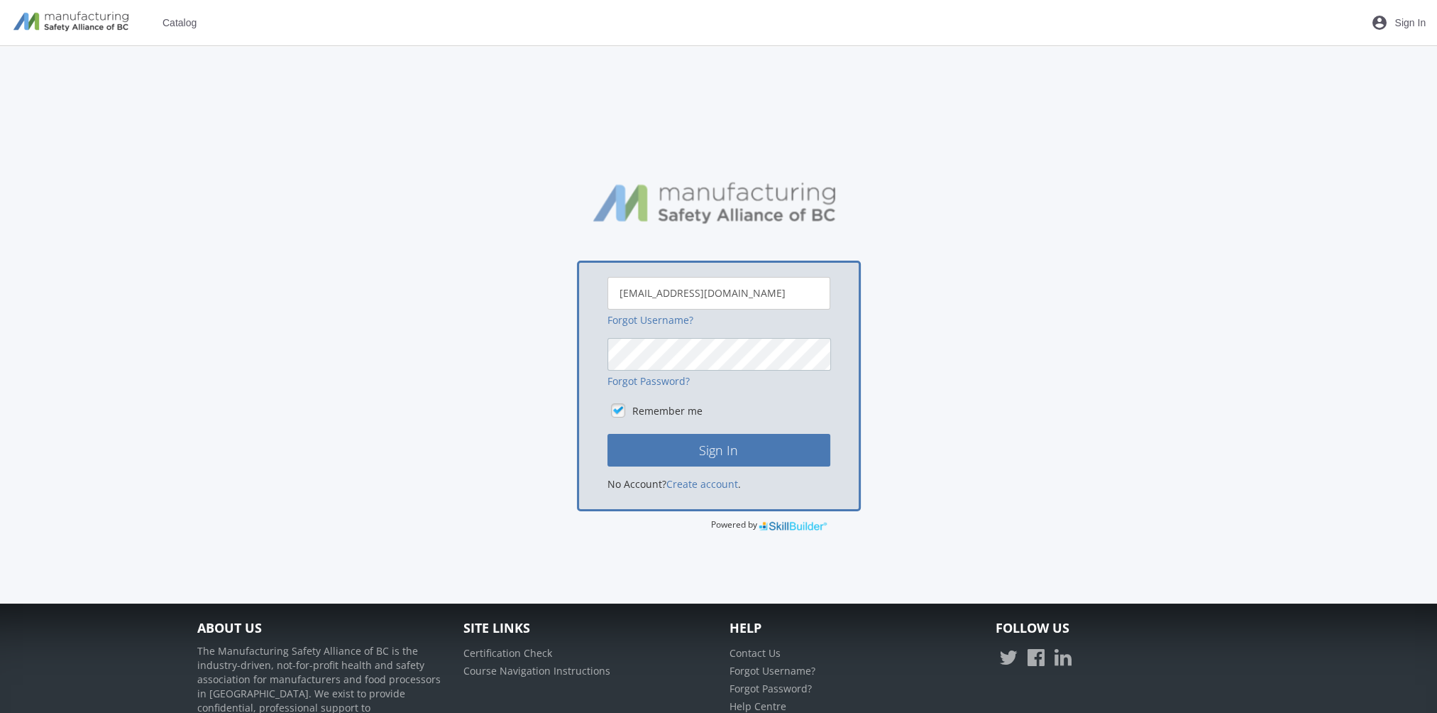
click at [608, 434] on button "Sign In" at bounding box center [719, 450] width 223 height 33
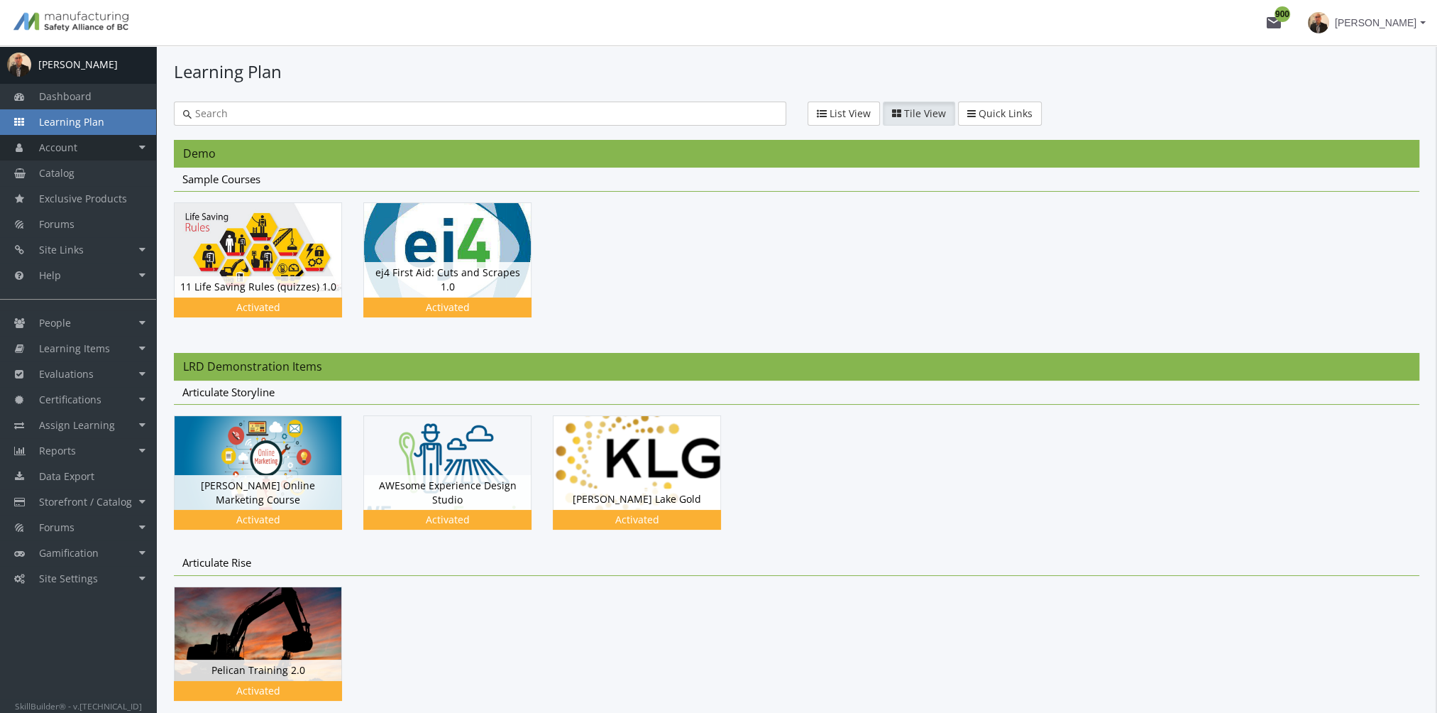
click at [119, 150] on link "Account" at bounding box center [78, 148] width 156 height 26
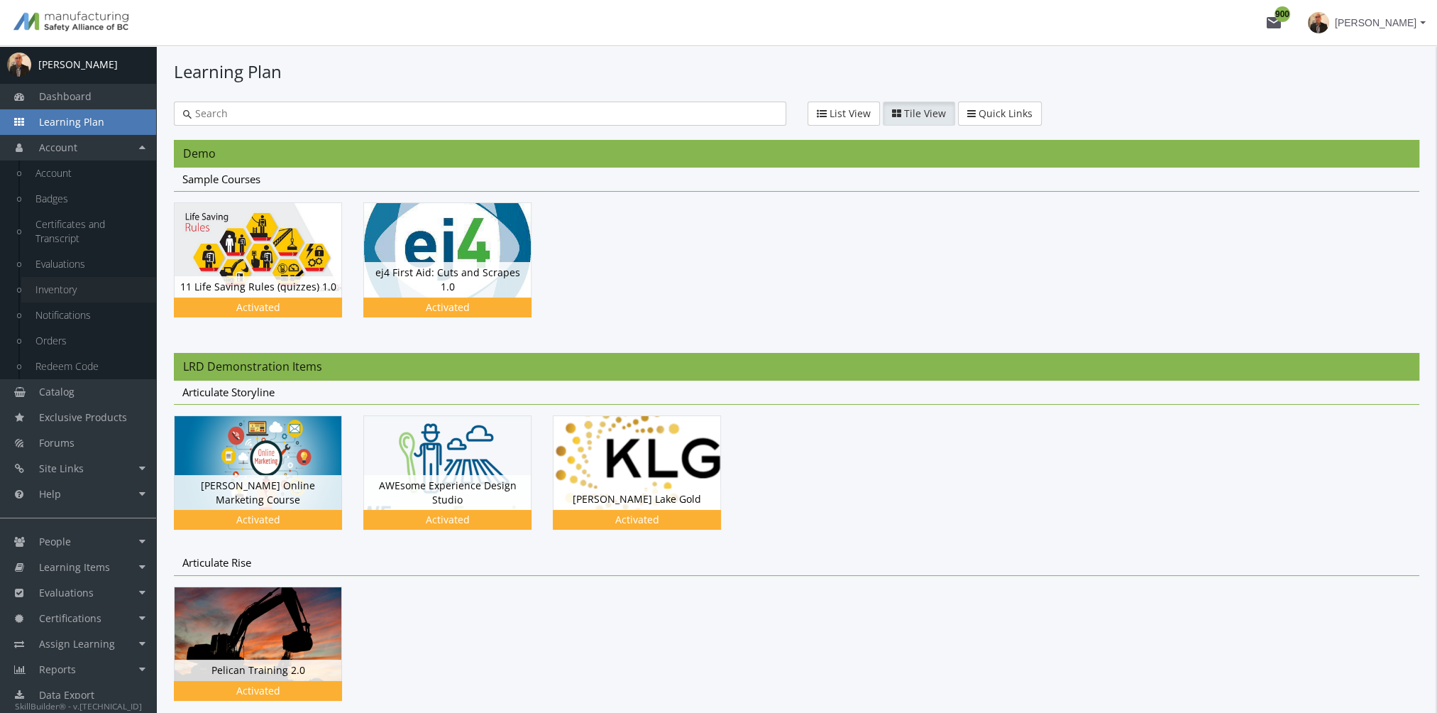
click at [91, 294] on link "Inventory" at bounding box center [88, 290] width 135 height 26
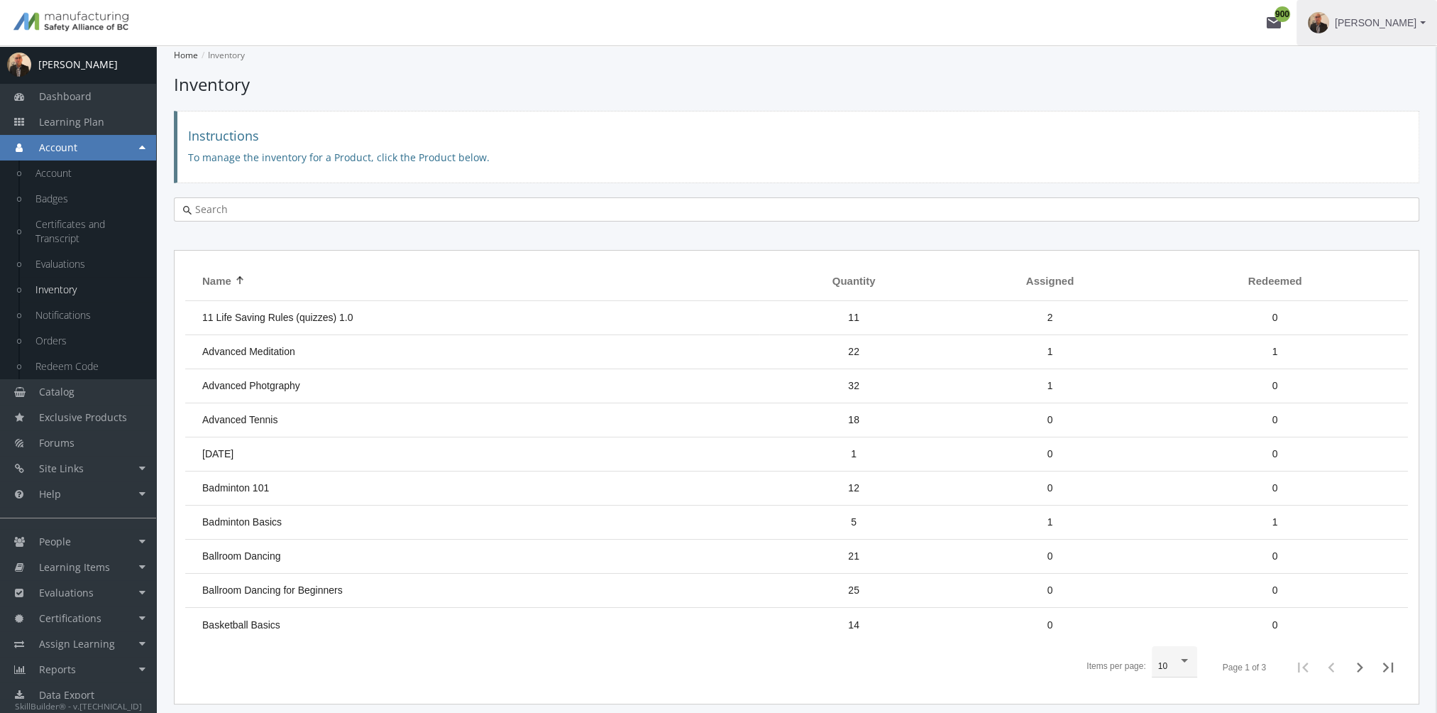
click at [1402, 28] on span "[PERSON_NAME]" at bounding box center [1376, 23] width 82 height 26
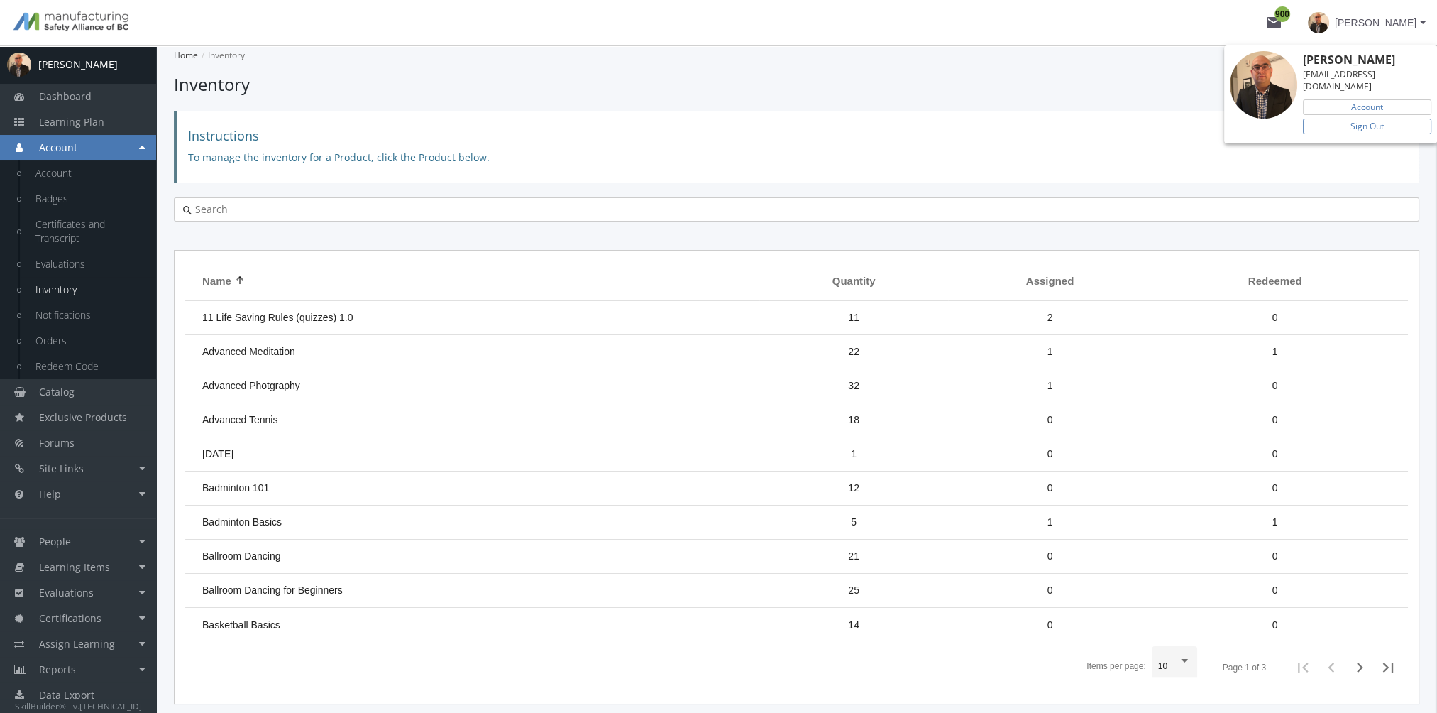
click at [1375, 119] on link "Sign Out" at bounding box center [1367, 127] width 128 height 16
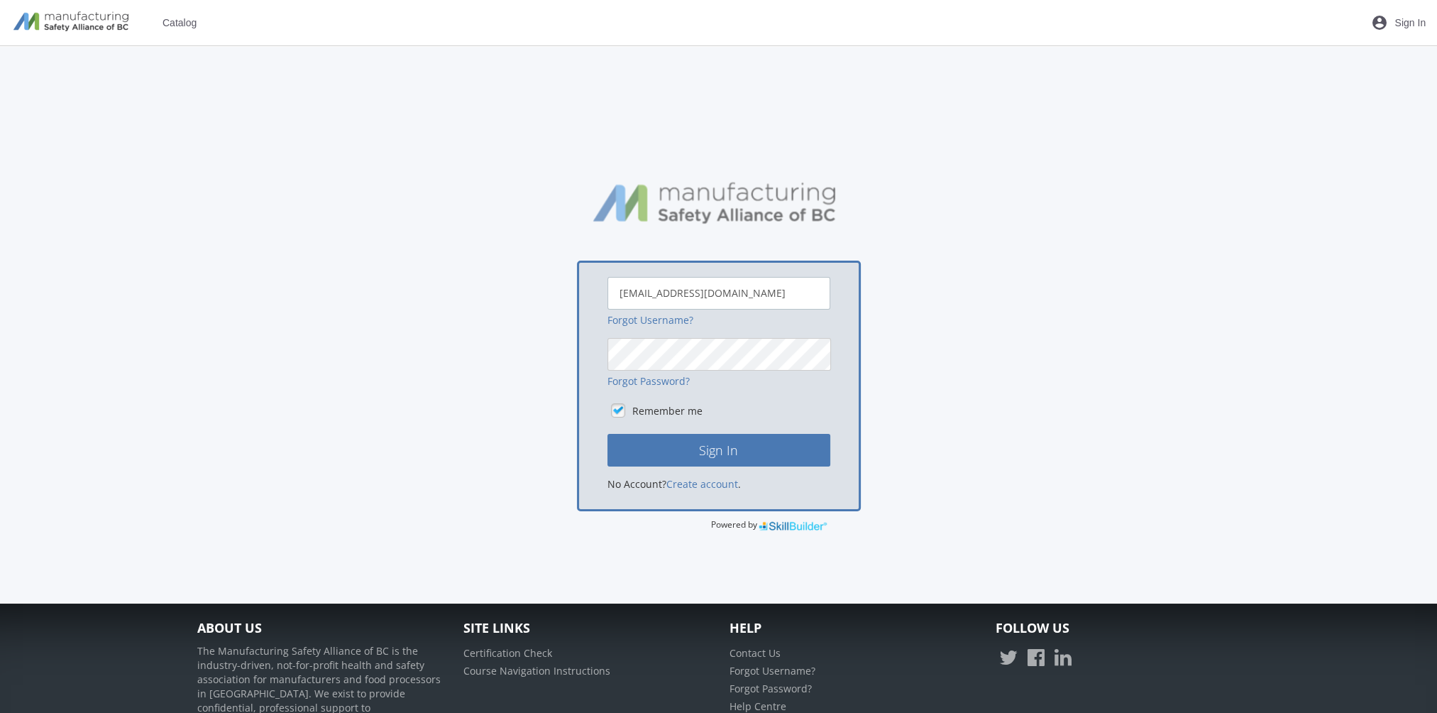
drag, startPoint x: 783, startPoint y: 298, endPoint x: 571, endPoint y: 276, distance: 213.4
click at [571, 276] on div "aramchandani@basecorp.com Forgot Username? Forgot Password? Remember me Sign In…" at bounding box center [719, 348] width 1058 height 367
type input "[EMAIL_ADDRESS][DOMAIN_NAME]"
click at [608, 434] on button "Sign In" at bounding box center [719, 450] width 223 height 33
